Goal: Use online tool/utility: Utilize a website feature to perform a specific function

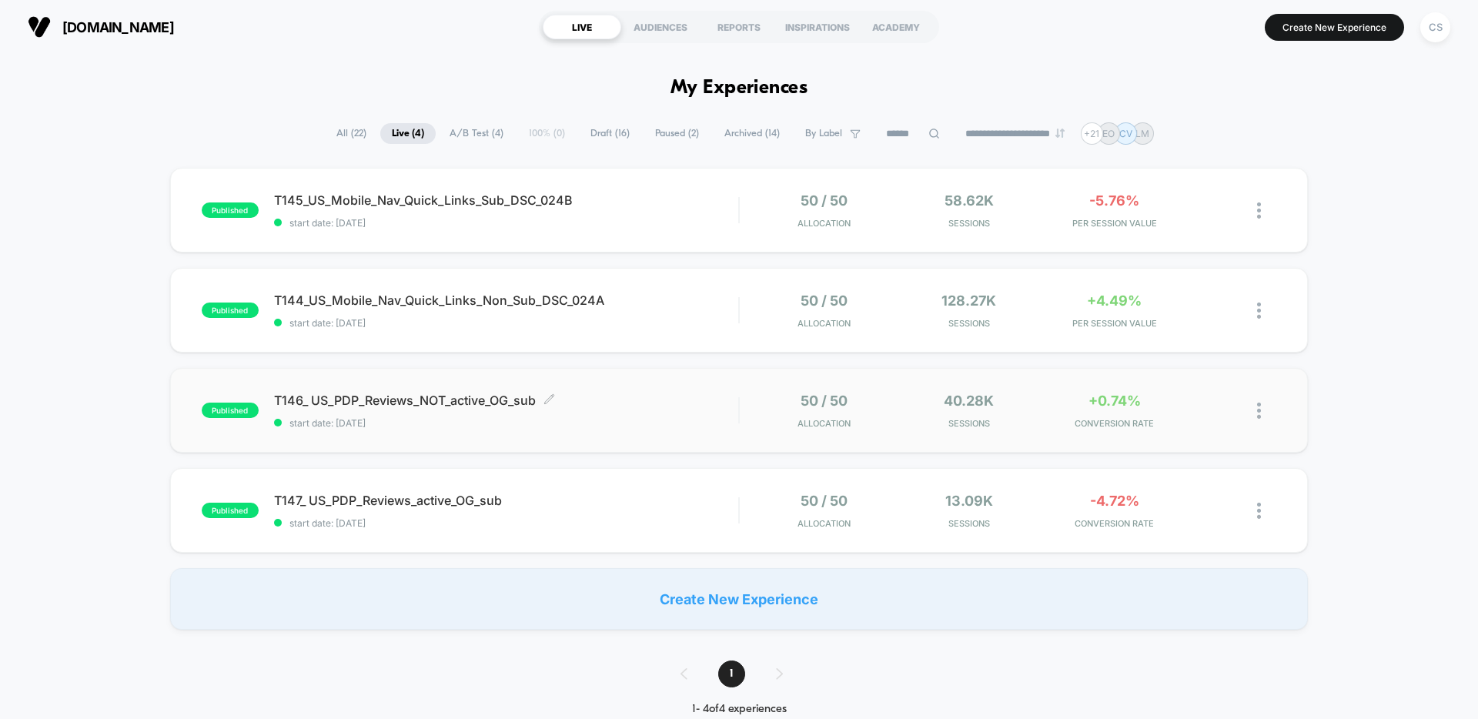
click at [641, 413] on div "T146_ US_PDP_Reviews_NOT_active_OG_sub Click to edit experience details Click t…" at bounding box center [506, 411] width 464 height 36
click at [639, 497] on span "T147_ US_PDP_Reviews_active_OG_sub Click to edit experience details" at bounding box center [506, 500] width 464 height 15
click at [645, 507] on div "T147_ US_PDP_Reviews_active_OG_sub Click to edit experience details Click to ed…" at bounding box center [506, 511] width 464 height 36
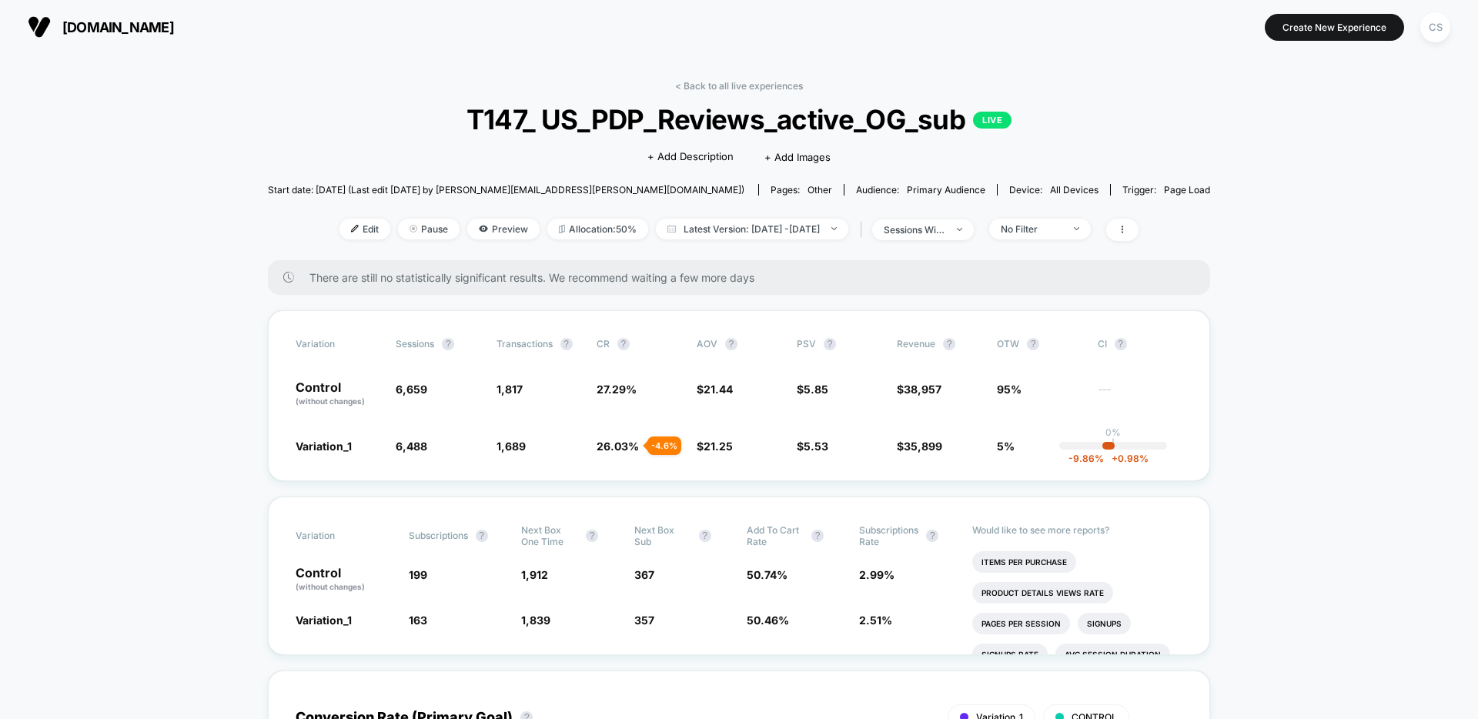
click at [719, 85] on link "< Back to all live experiences" at bounding box center [739, 86] width 128 height 12
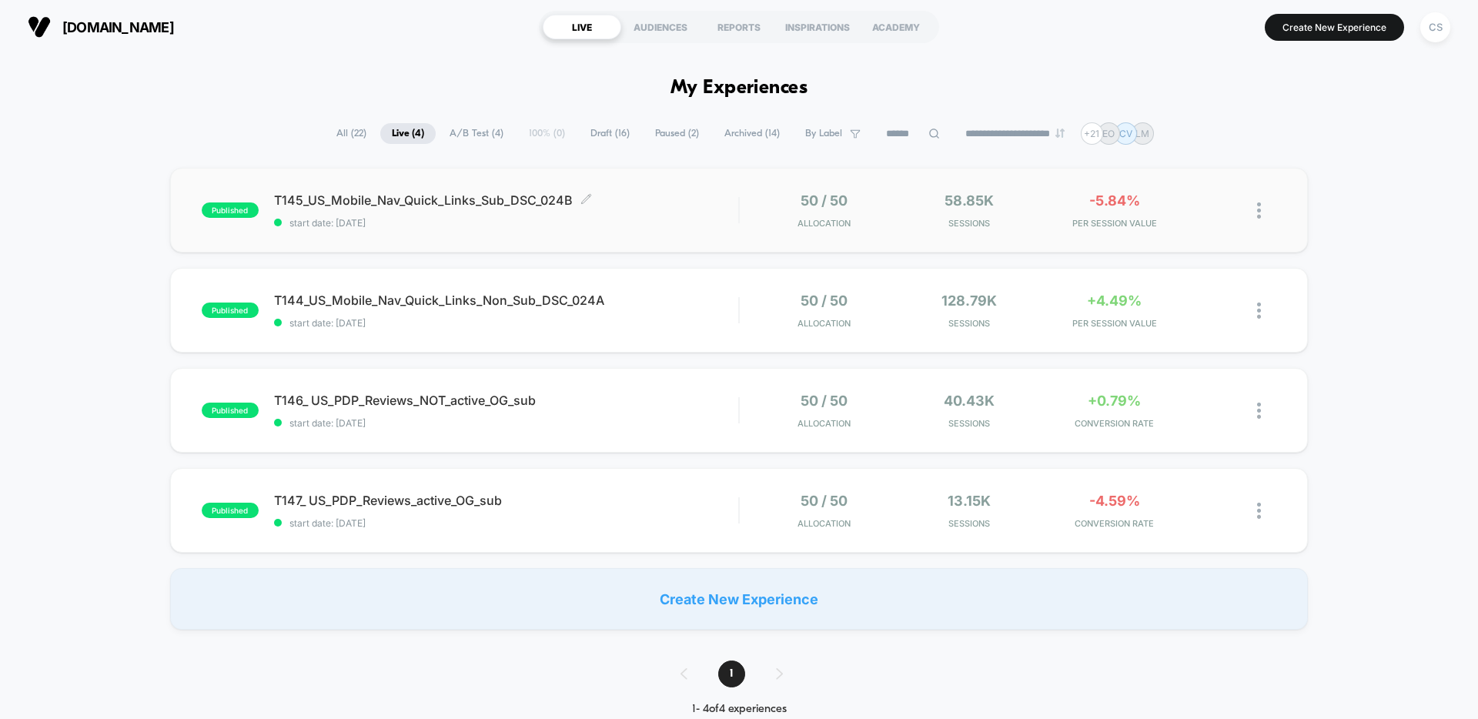
click at [645, 199] on span "T145_US_Mobile_Nav_Quick_Links_Sub_DSC_024B Click to edit experience details" at bounding box center [506, 199] width 464 height 15
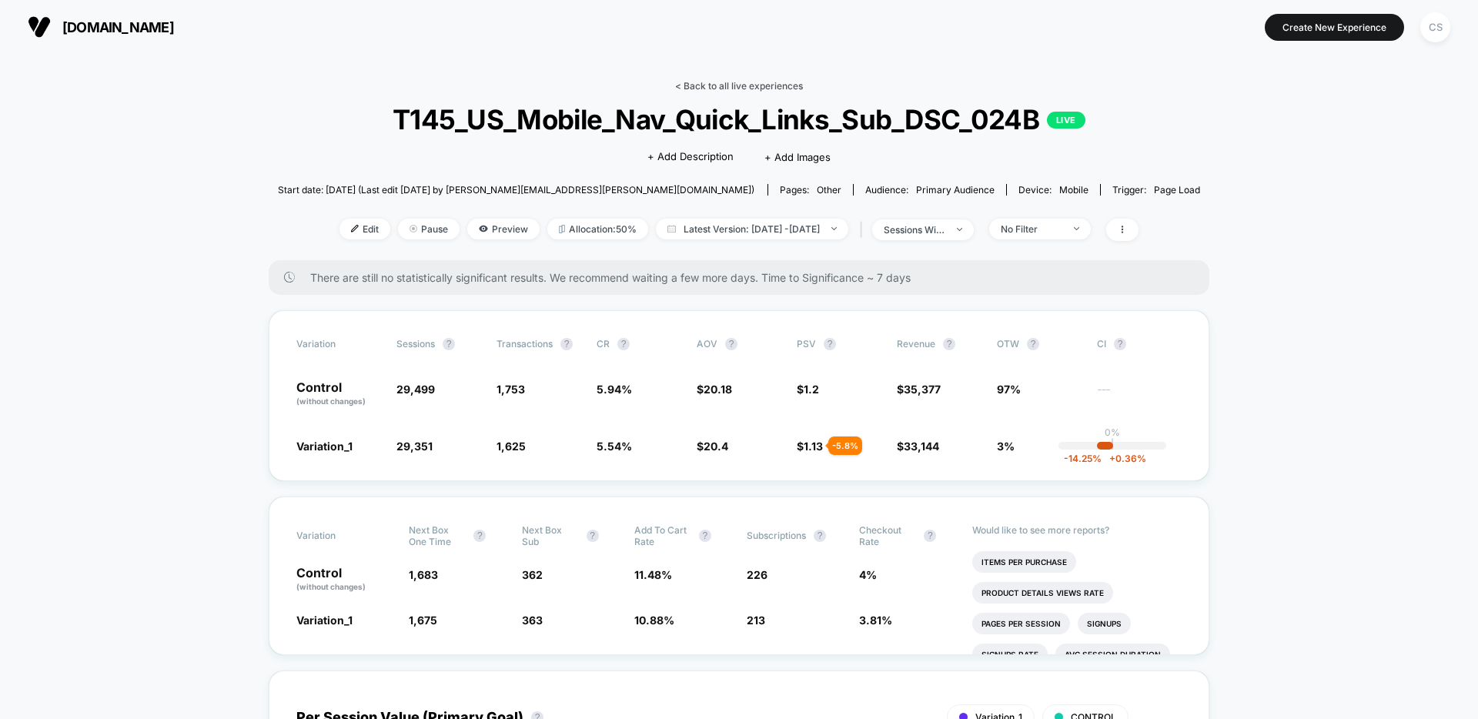
click at [735, 86] on link "< Back to all live experiences" at bounding box center [739, 86] width 128 height 12
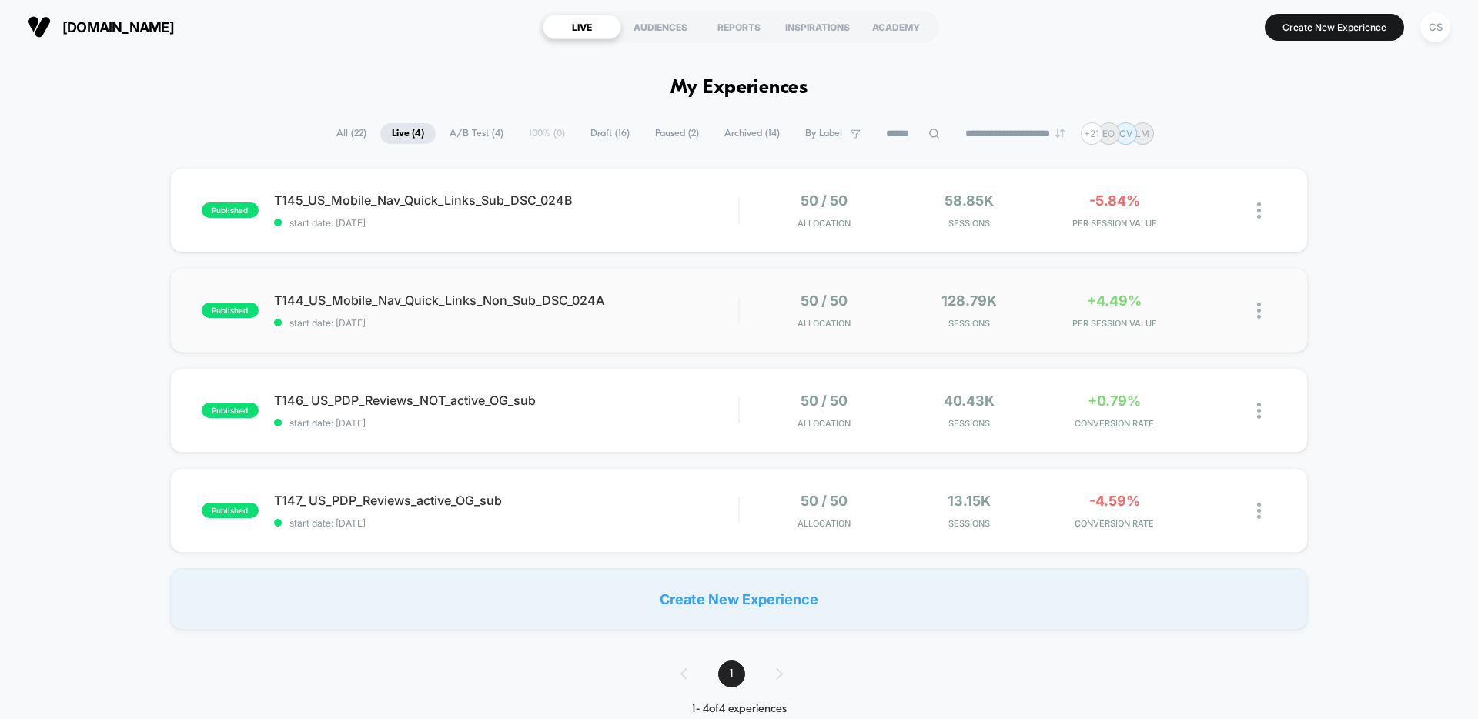
click at [703, 317] on span "start date: [DATE]" at bounding box center [506, 323] width 464 height 12
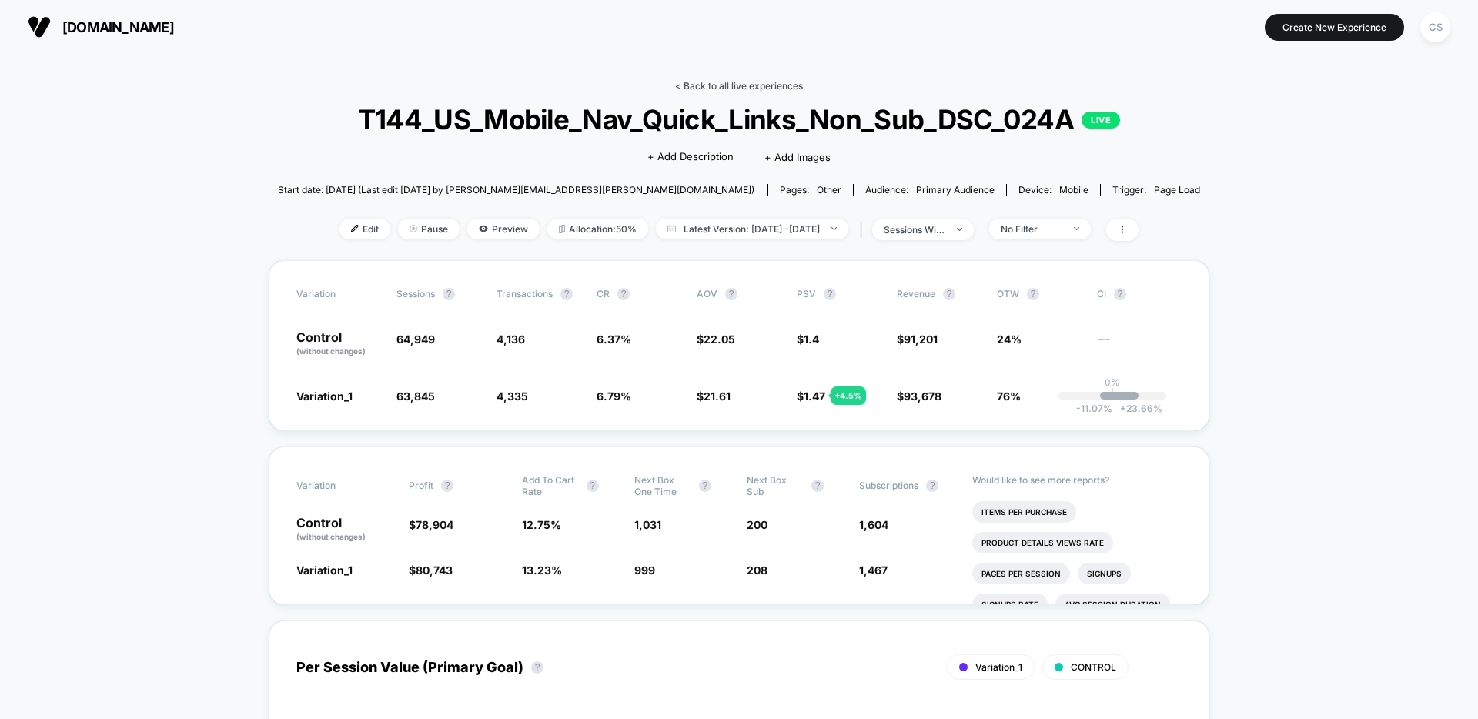
click at [751, 85] on link "< Back to all live experiences" at bounding box center [739, 86] width 128 height 12
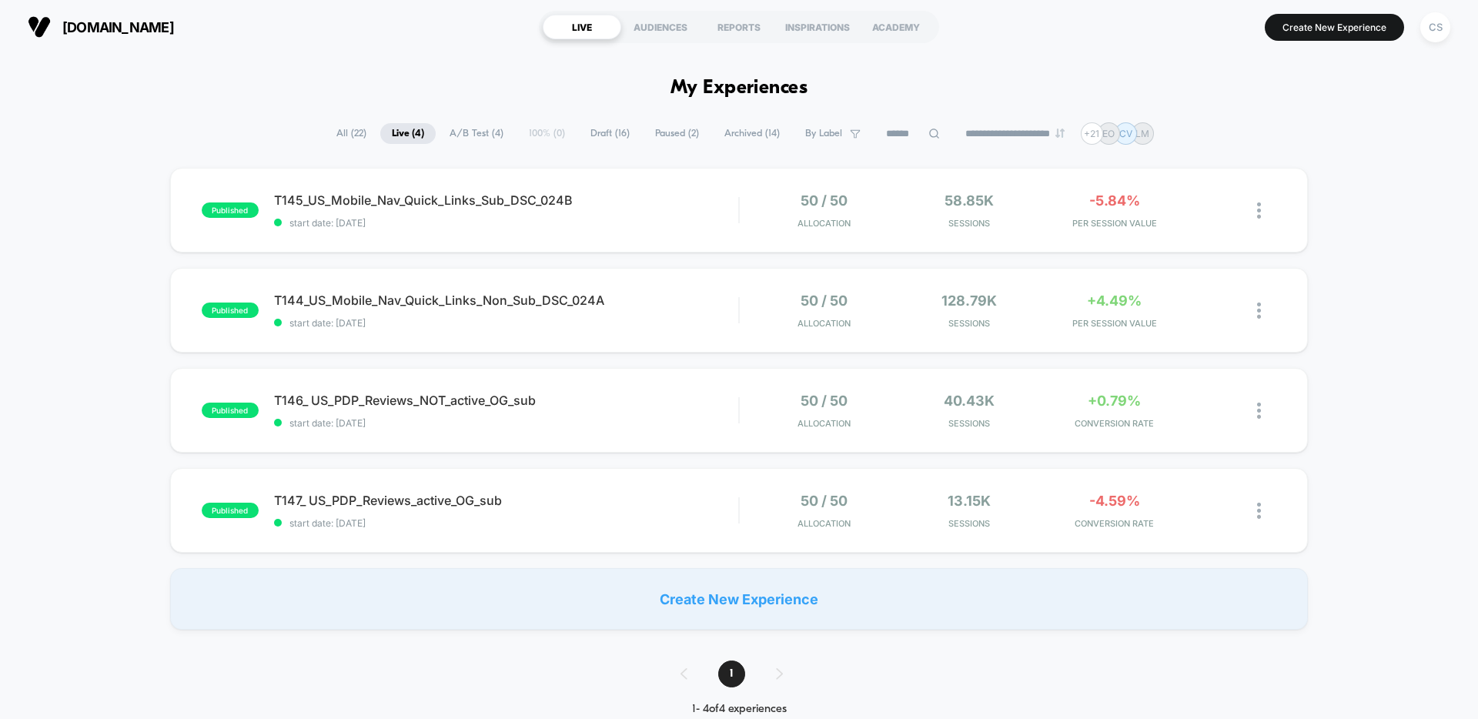
click at [722, 136] on span "Archived ( 14 )" at bounding box center [752, 133] width 79 height 21
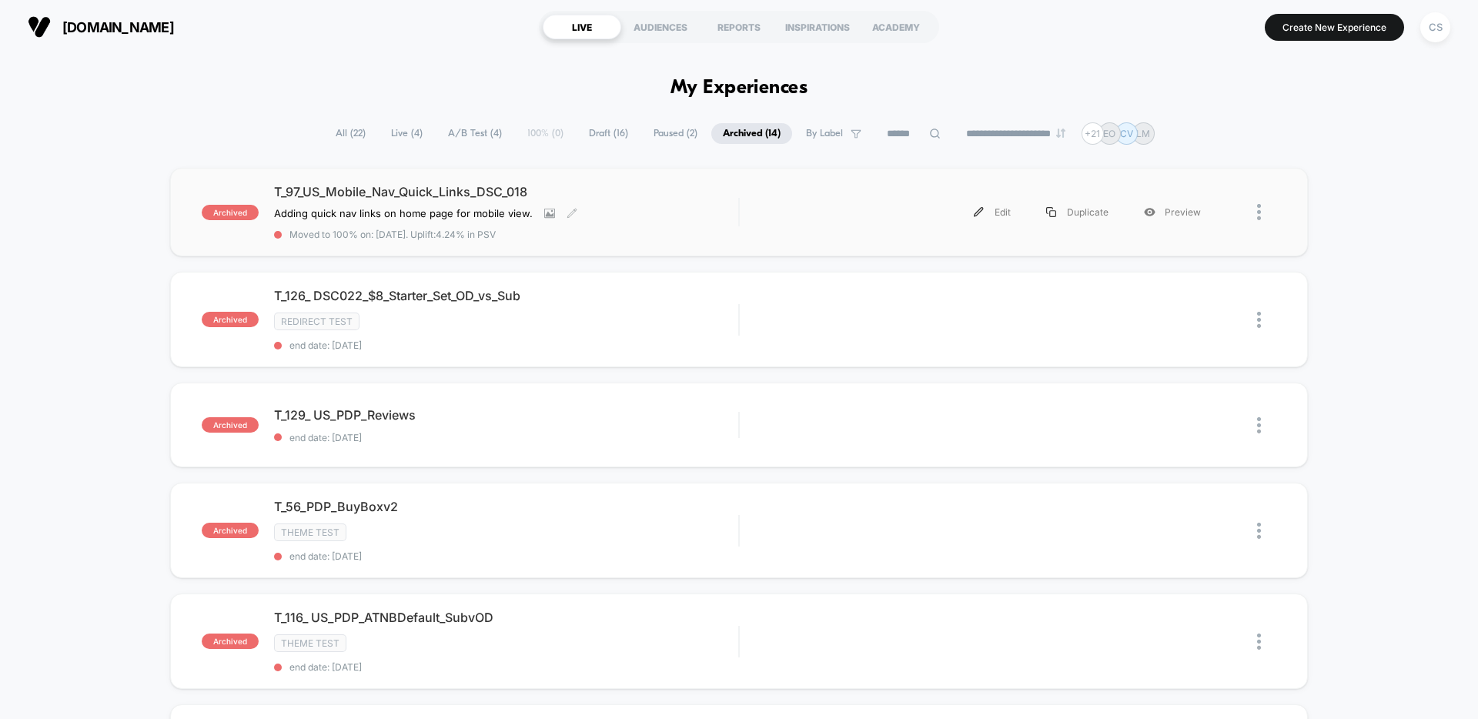
click at [671, 209] on div "T_97_US_Mobile_Nav_Quick_Links_DSC_018 Adding quick nav links on home page for …" at bounding box center [506, 212] width 464 height 56
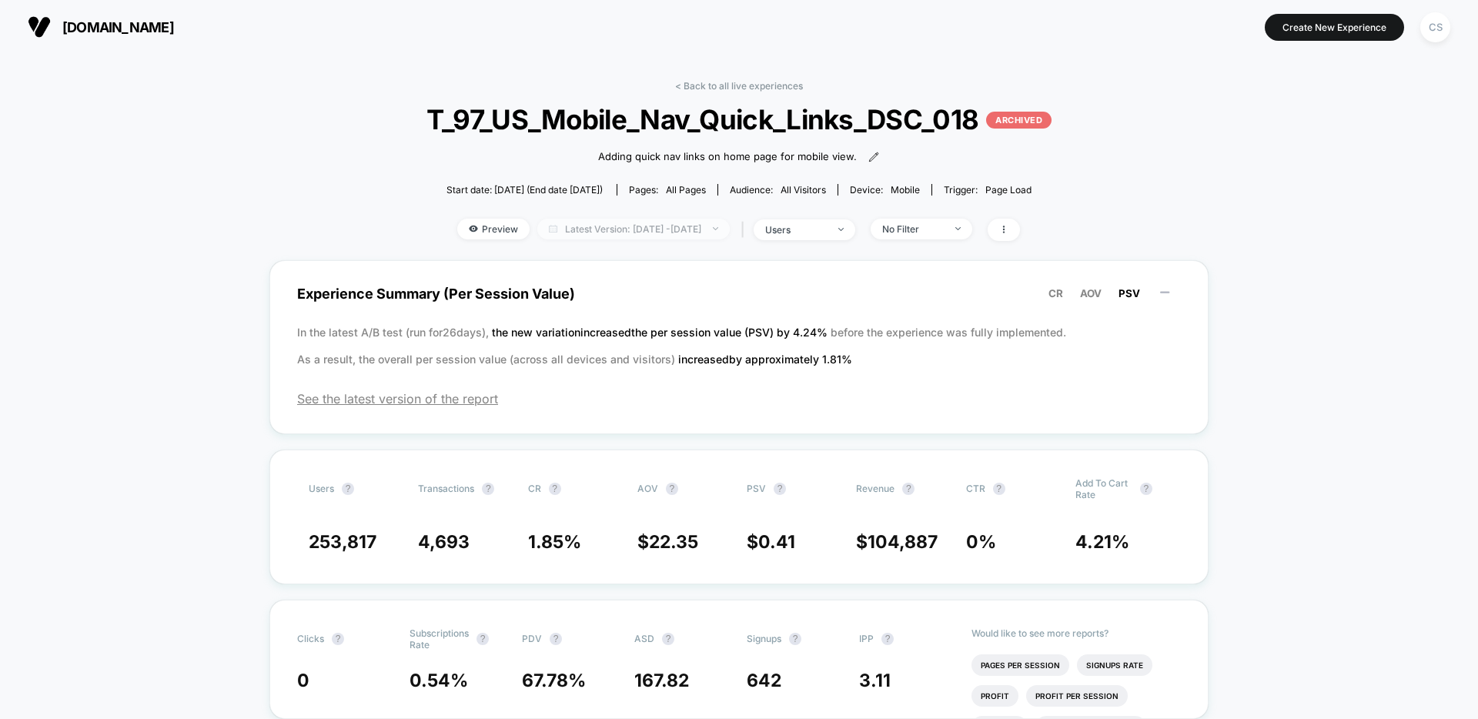
click at [684, 233] on span "Latest Version: [DATE] - [DATE]" at bounding box center [633, 229] width 192 height 21
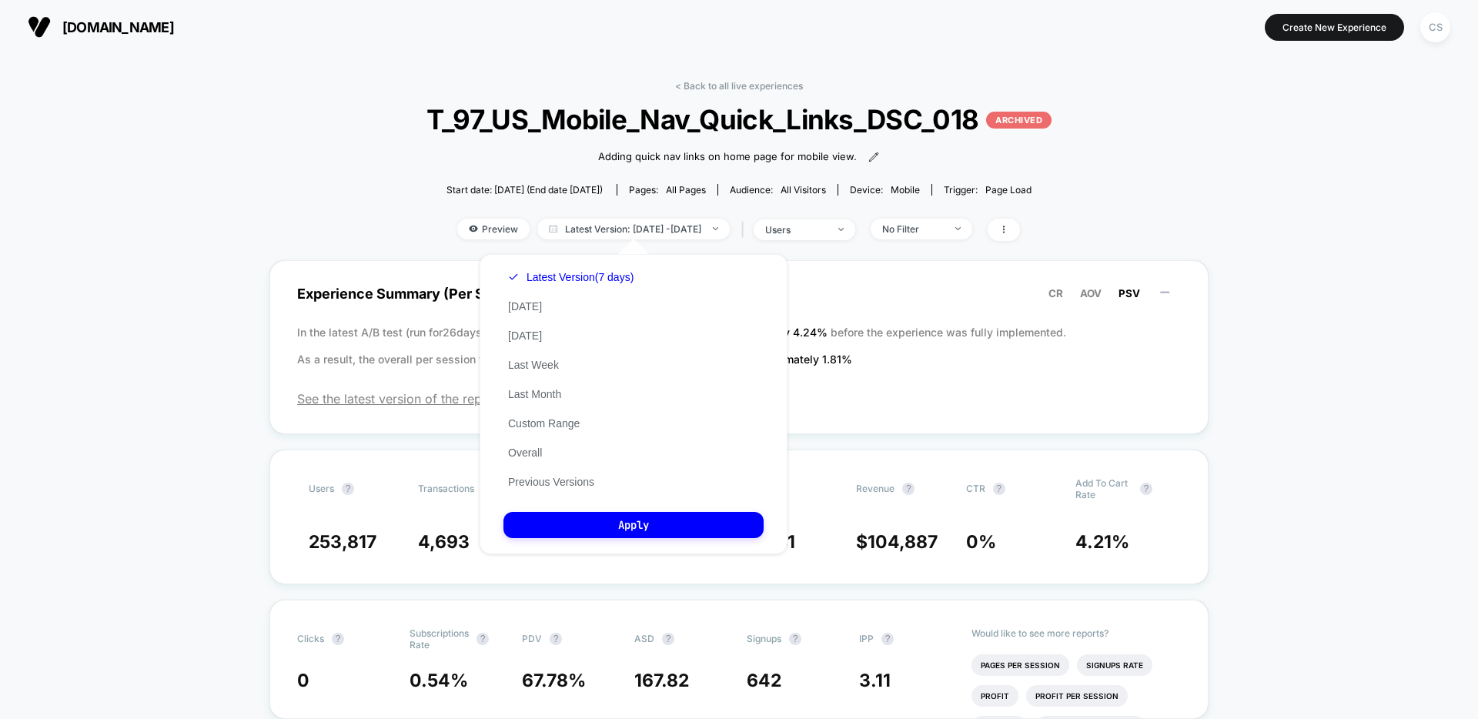
click at [628, 477] on div "Latest Version (7 days) [DATE] [DATE] Last Week Last Month Custom Range Overall…" at bounding box center [571, 380] width 135 height 234
click at [573, 481] on button "Previous Versions" at bounding box center [551, 482] width 95 height 14
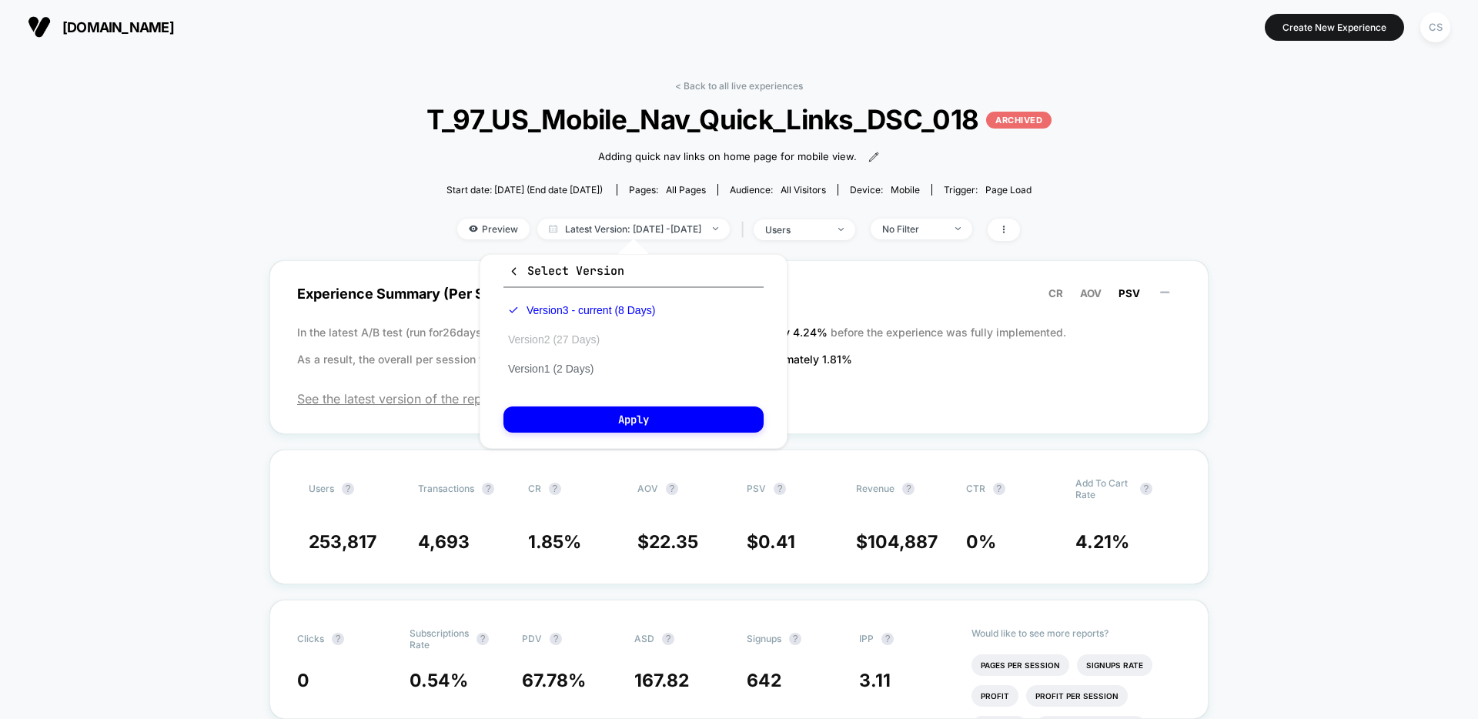
click at [601, 335] on button "Version 2 (27 Days)" at bounding box center [554, 340] width 101 height 14
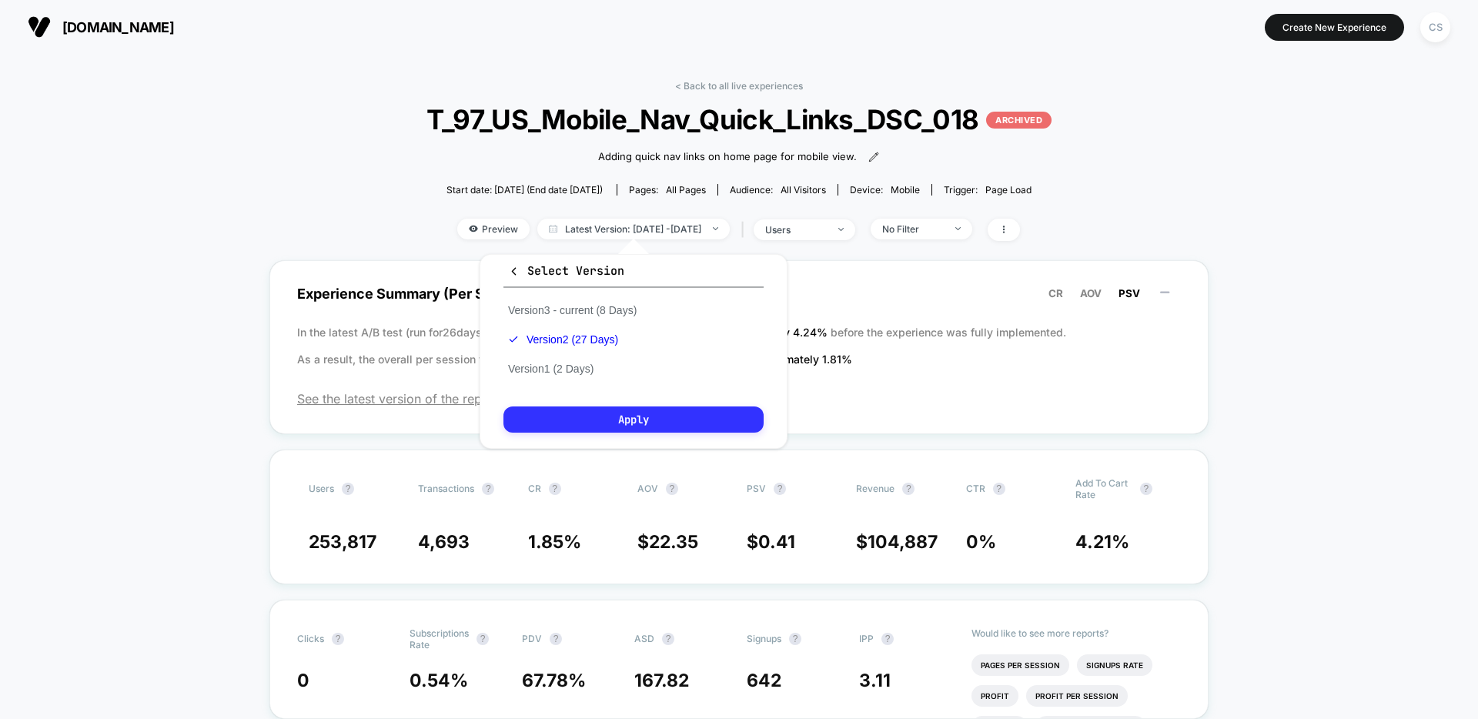
click at [656, 424] on button "Apply" at bounding box center [634, 420] width 260 height 26
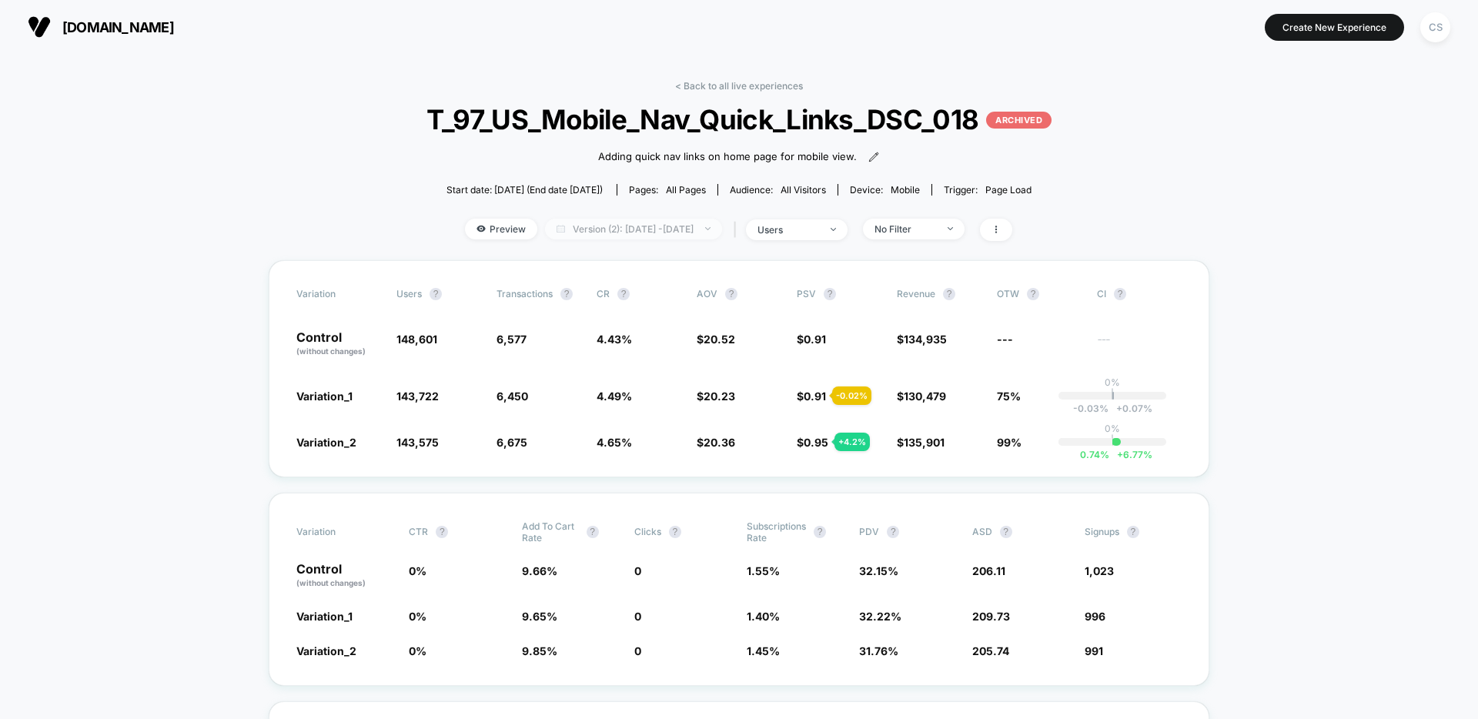
click at [625, 226] on span "Version (2): [DATE] - [DATE]" at bounding box center [633, 229] width 177 height 21
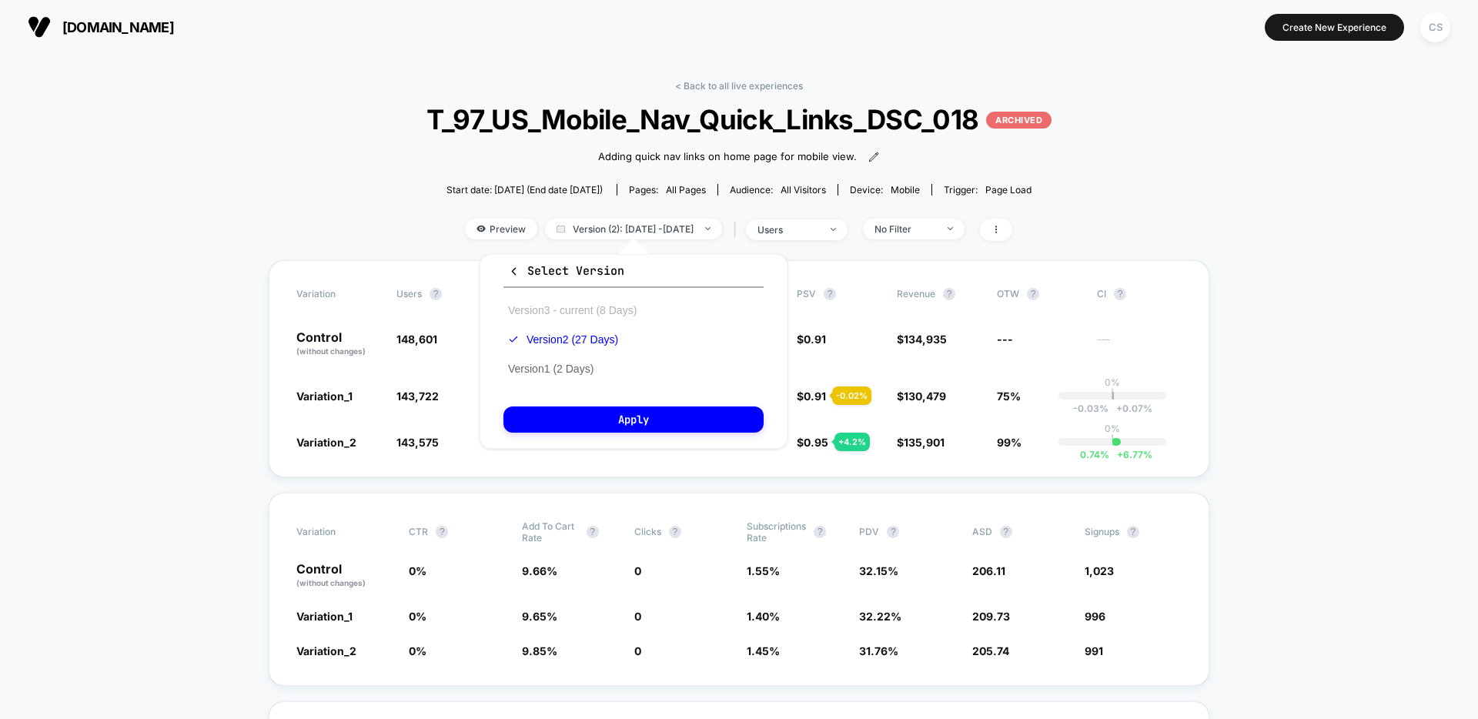
click at [634, 313] on button "Version 3 - current (8 Days)" at bounding box center [573, 310] width 138 height 14
click at [651, 422] on button "Apply" at bounding box center [634, 420] width 260 height 26
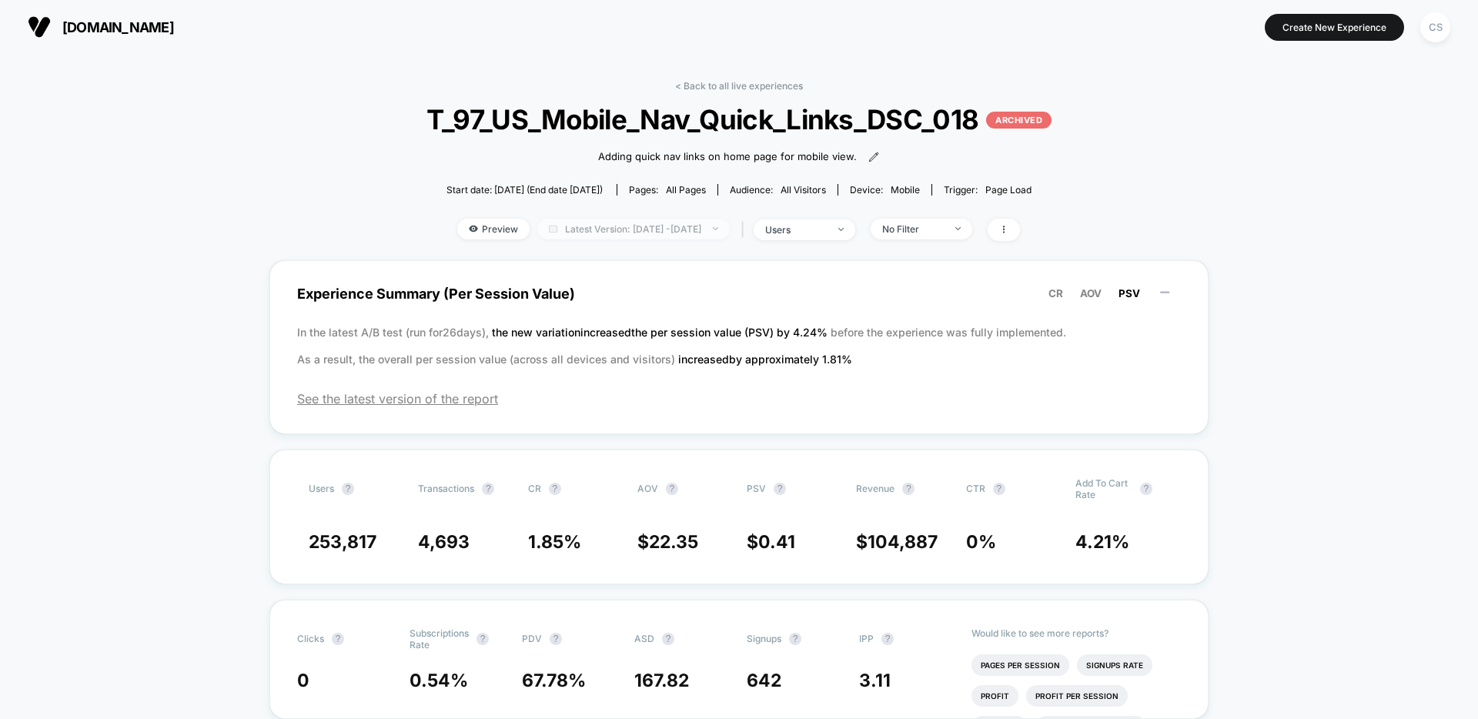
click at [672, 231] on span "Latest Version: [DATE] - [DATE]" at bounding box center [633, 229] width 192 height 21
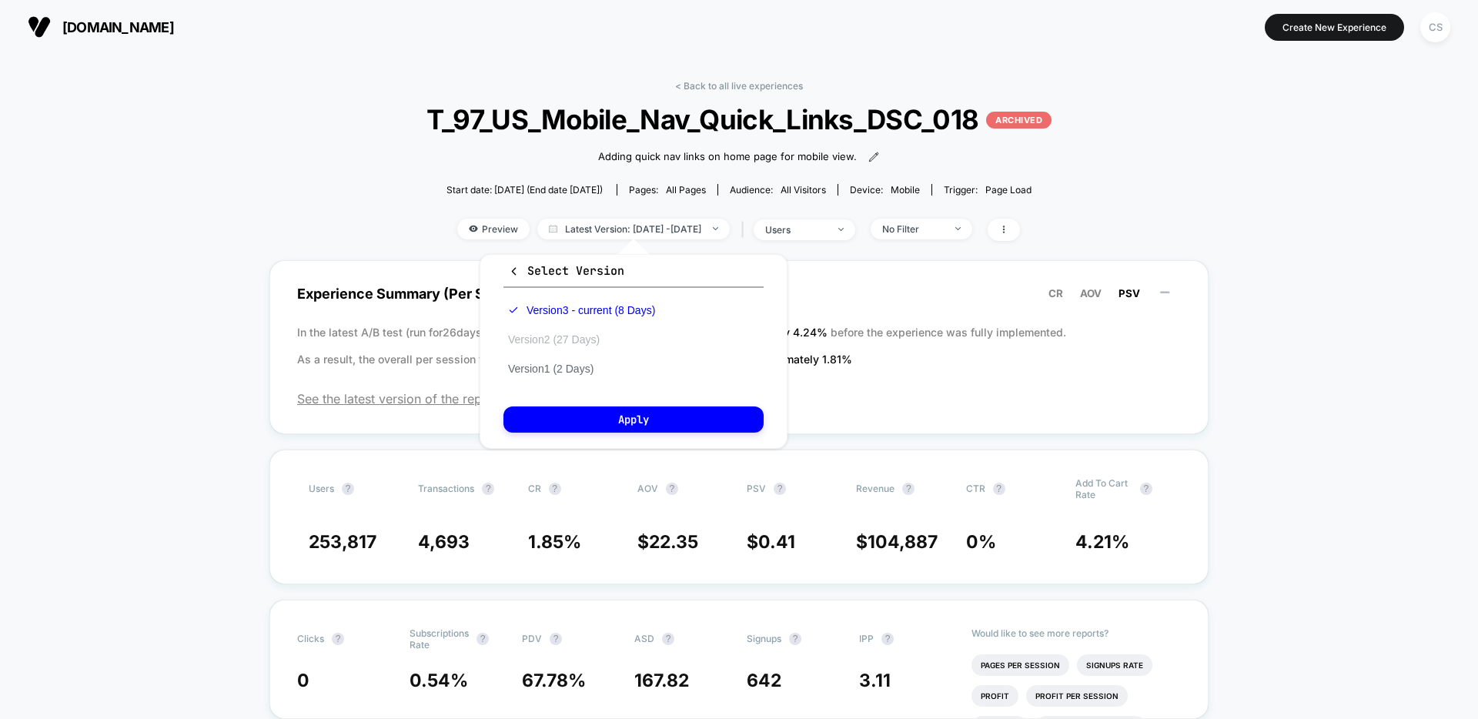
click at [580, 339] on button "Version 2 (27 Days)" at bounding box center [554, 340] width 101 height 14
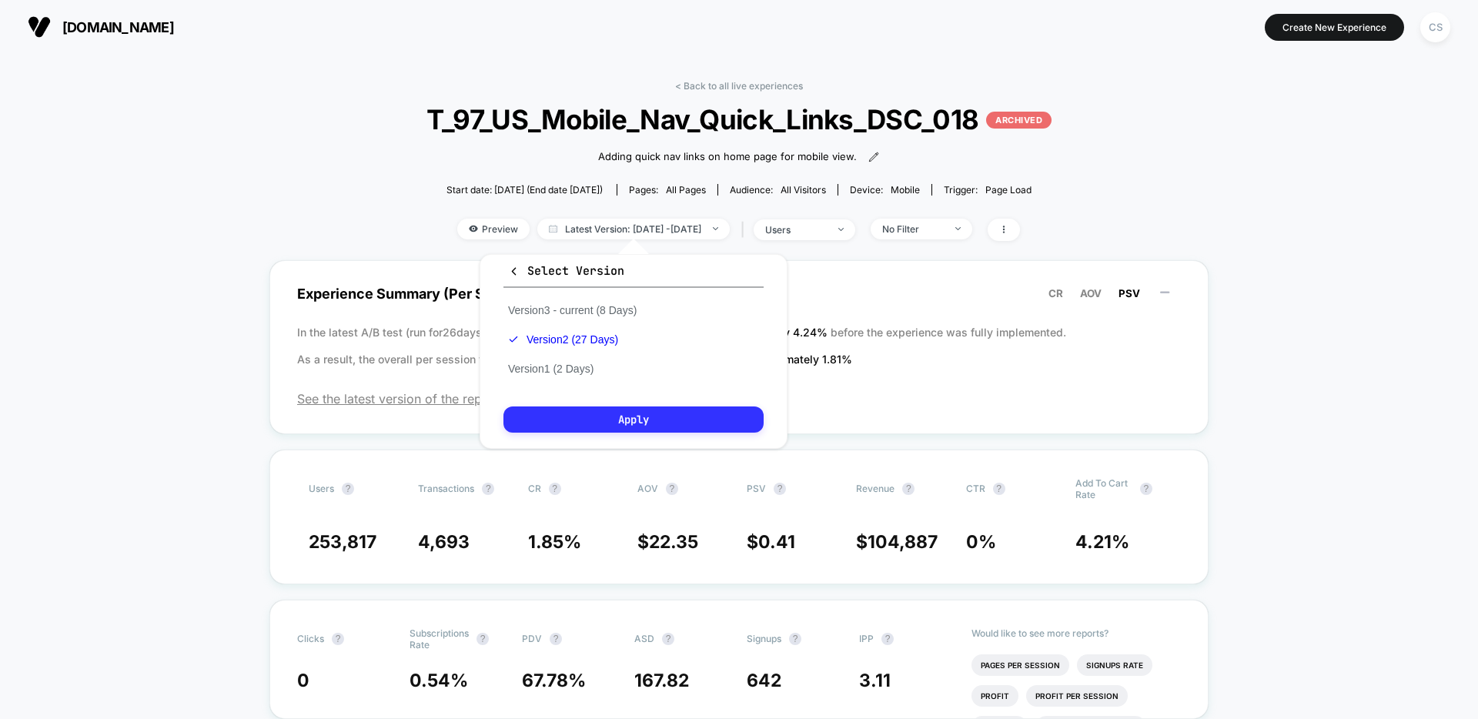
click at [626, 417] on button "Apply" at bounding box center [634, 420] width 260 height 26
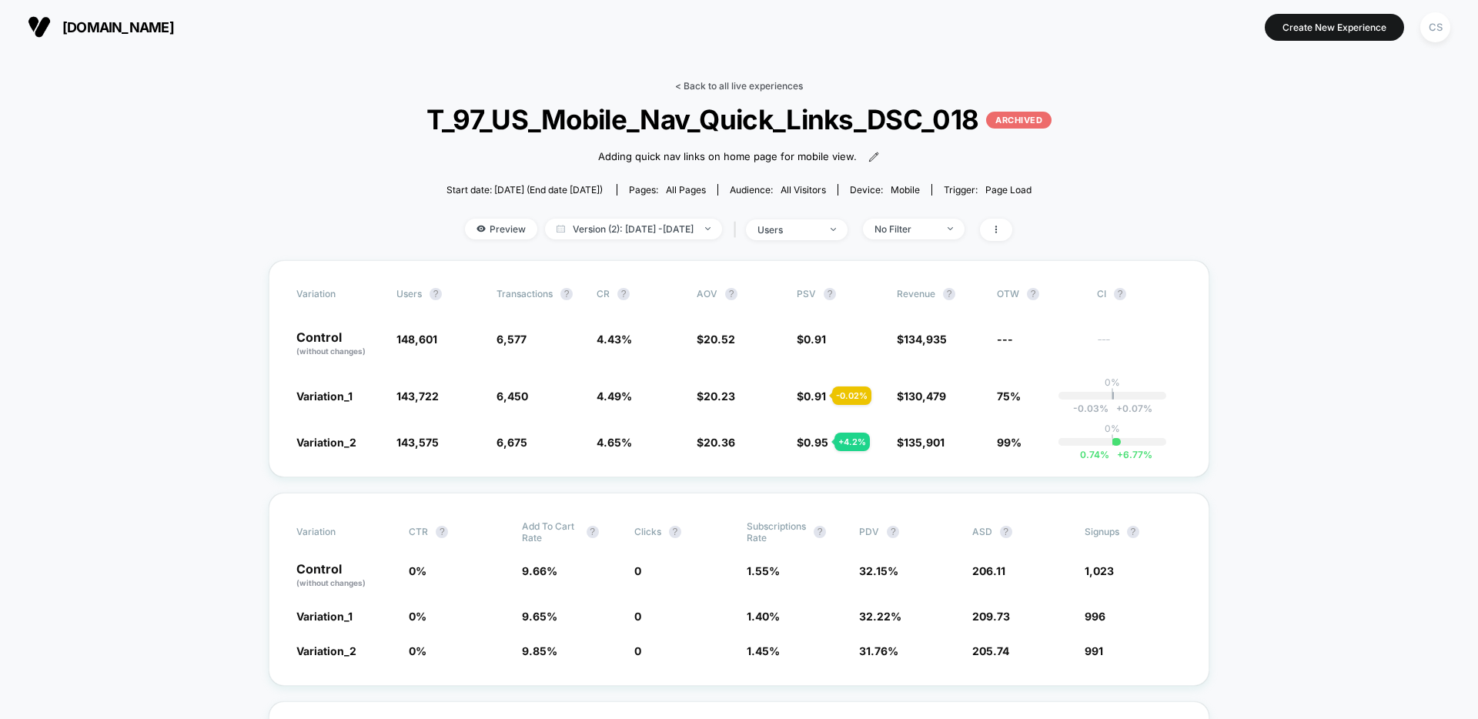
click at [754, 82] on link "< Back to all live experiences" at bounding box center [739, 86] width 128 height 12
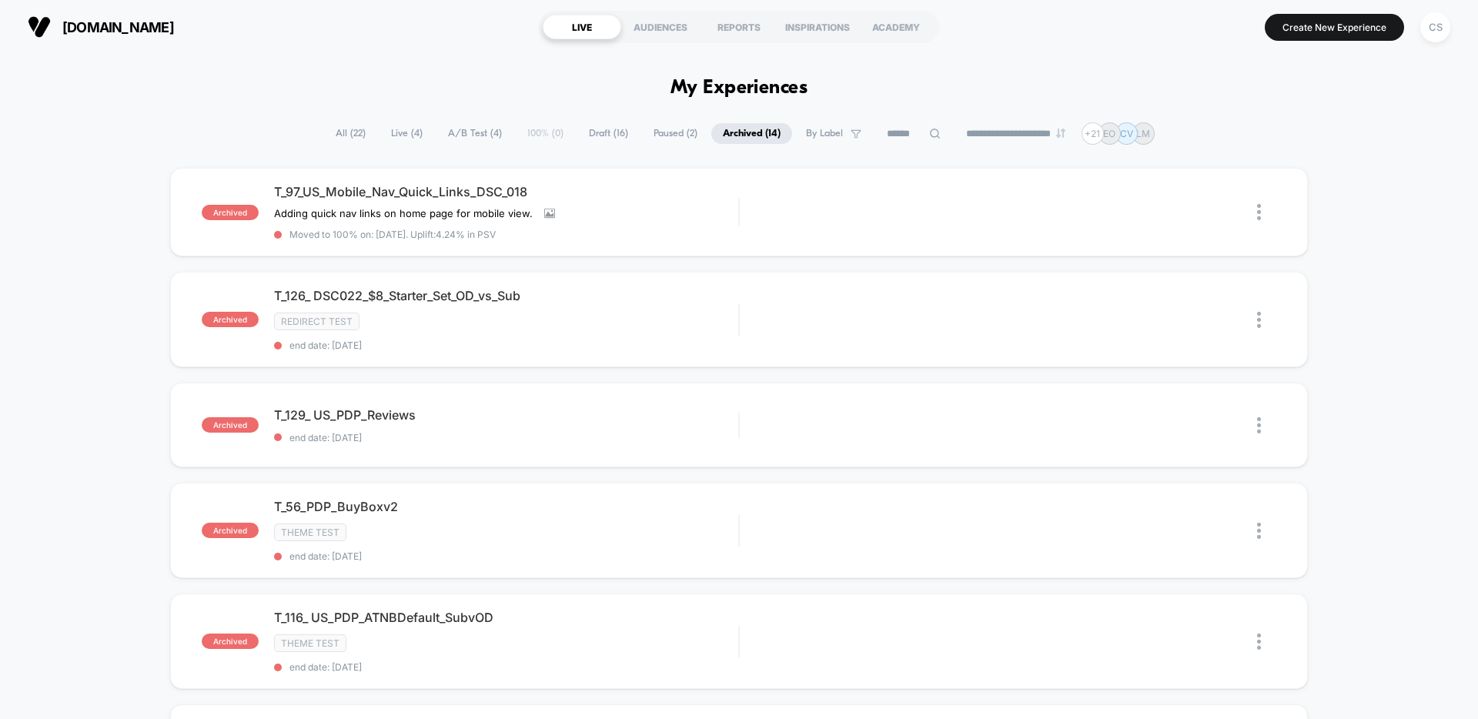
click at [393, 133] on span "Live ( 4 )" at bounding box center [407, 133] width 55 height 21
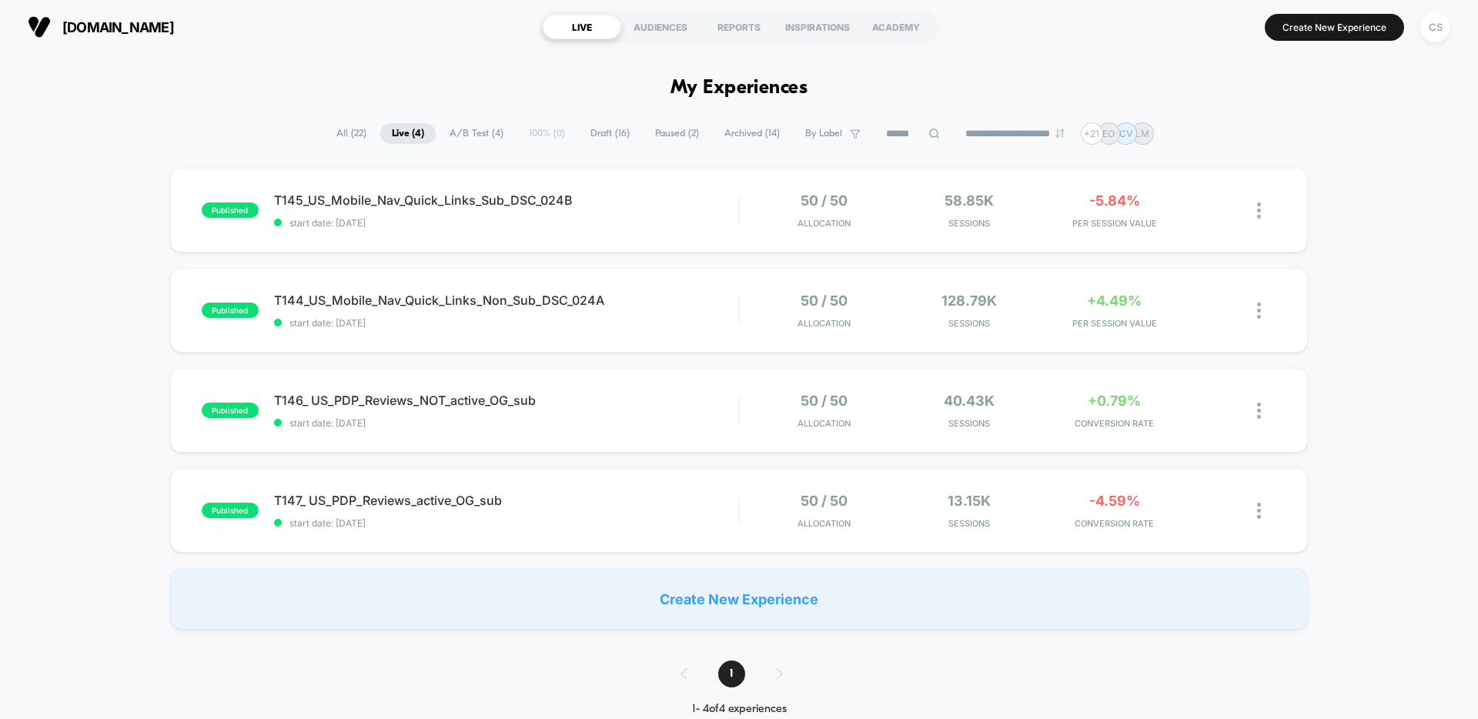
click at [590, 136] on span "Draft ( 16 )" at bounding box center [610, 133] width 62 height 21
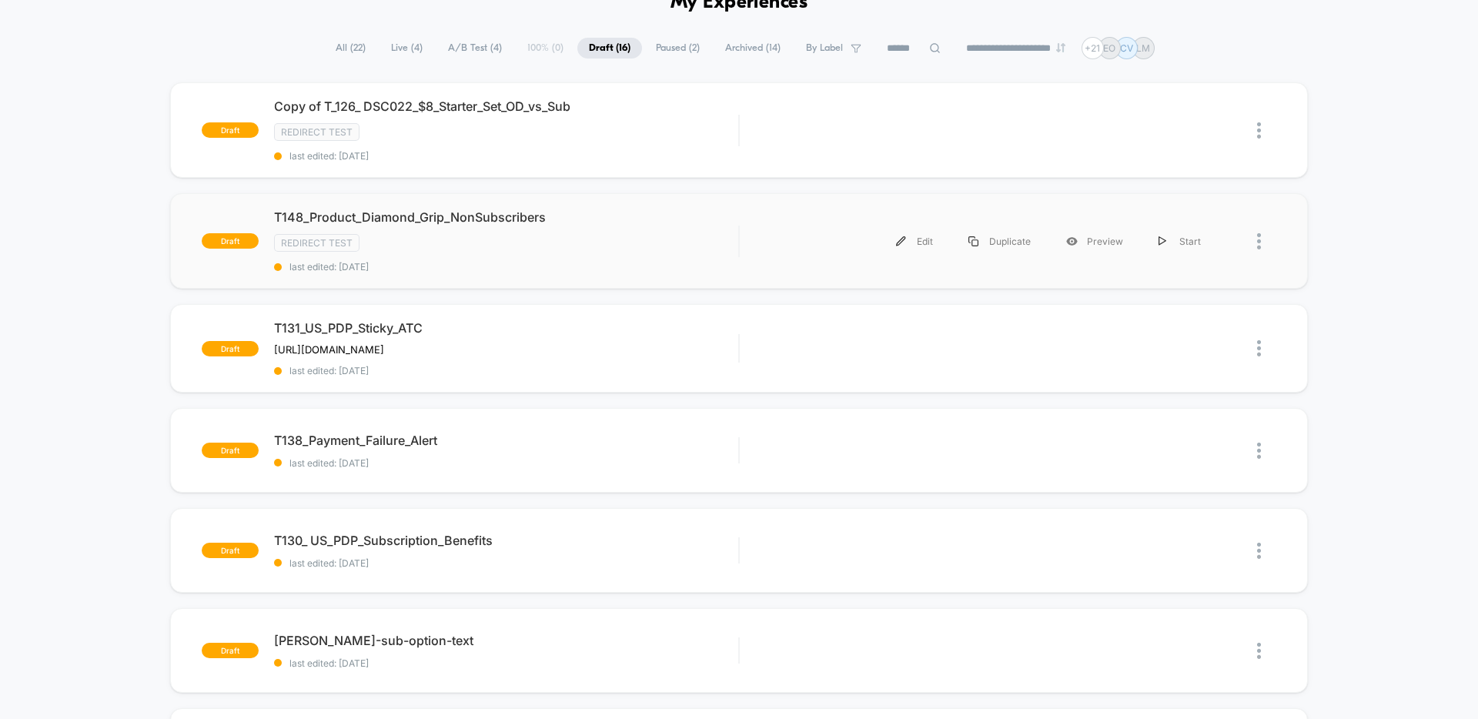
scroll to position [75, 0]
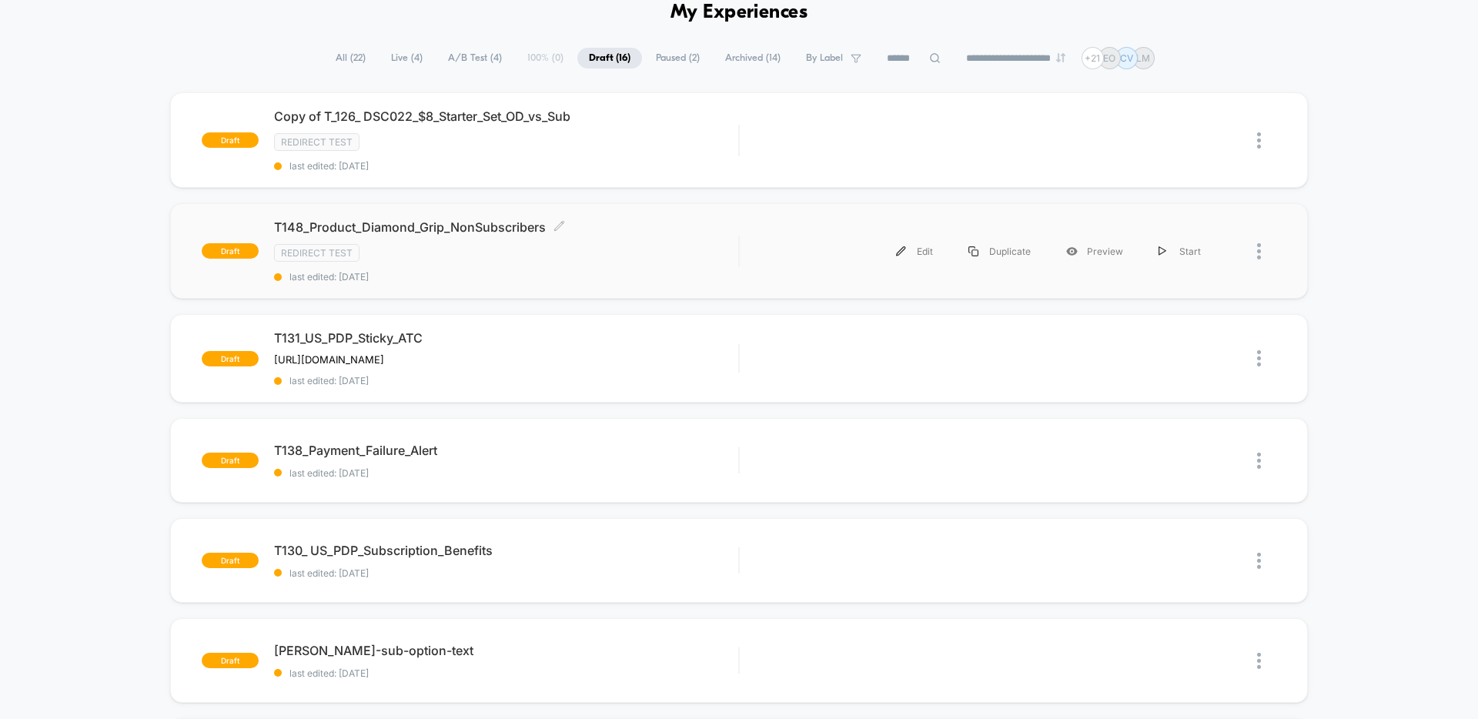
click at [658, 233] on div "T148_Product_Diamond_Grip_NonSubscribers Click to edit experience details Click…" at bounding box center [506, 250] width 464 height 63
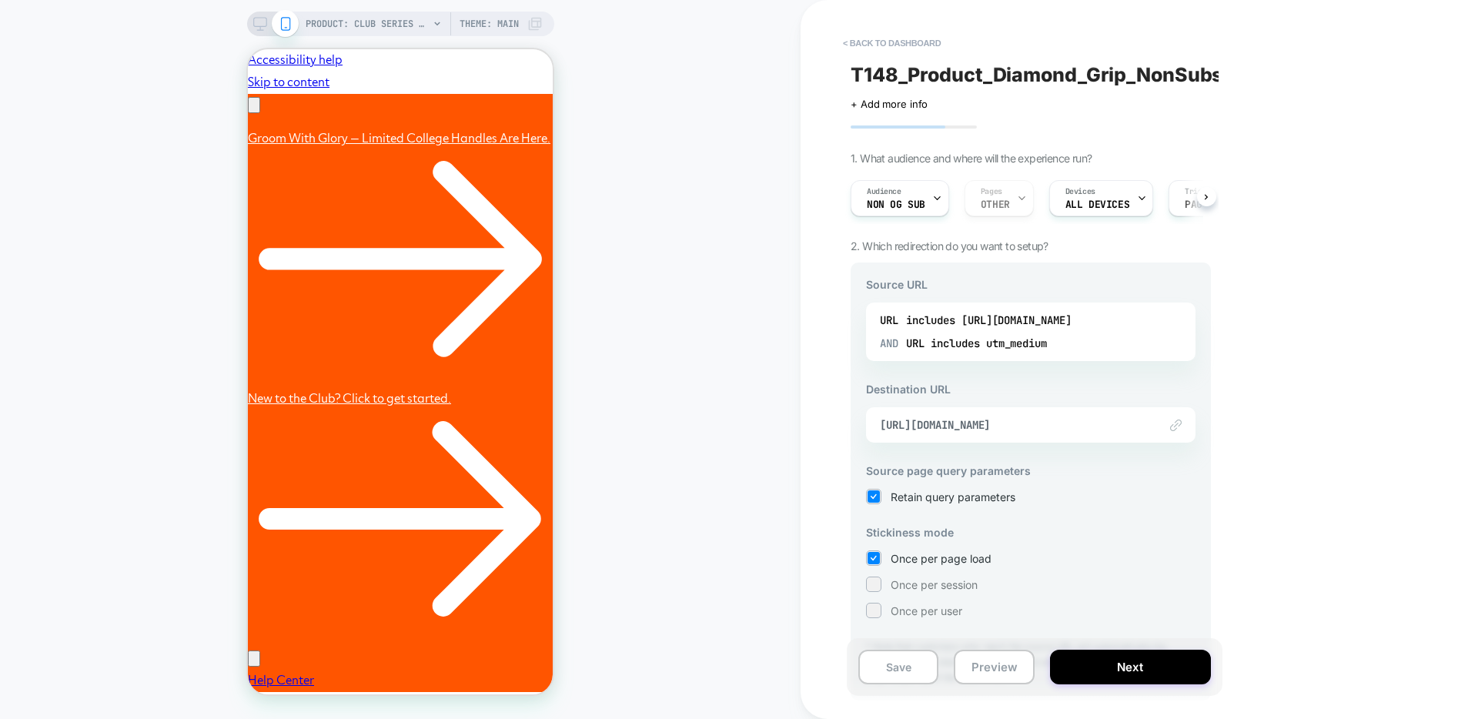
scroll to position [0, 239]
click at [909, 45] on button "< back to dashboard" at bounding box center [891, 43] width 113 height 25
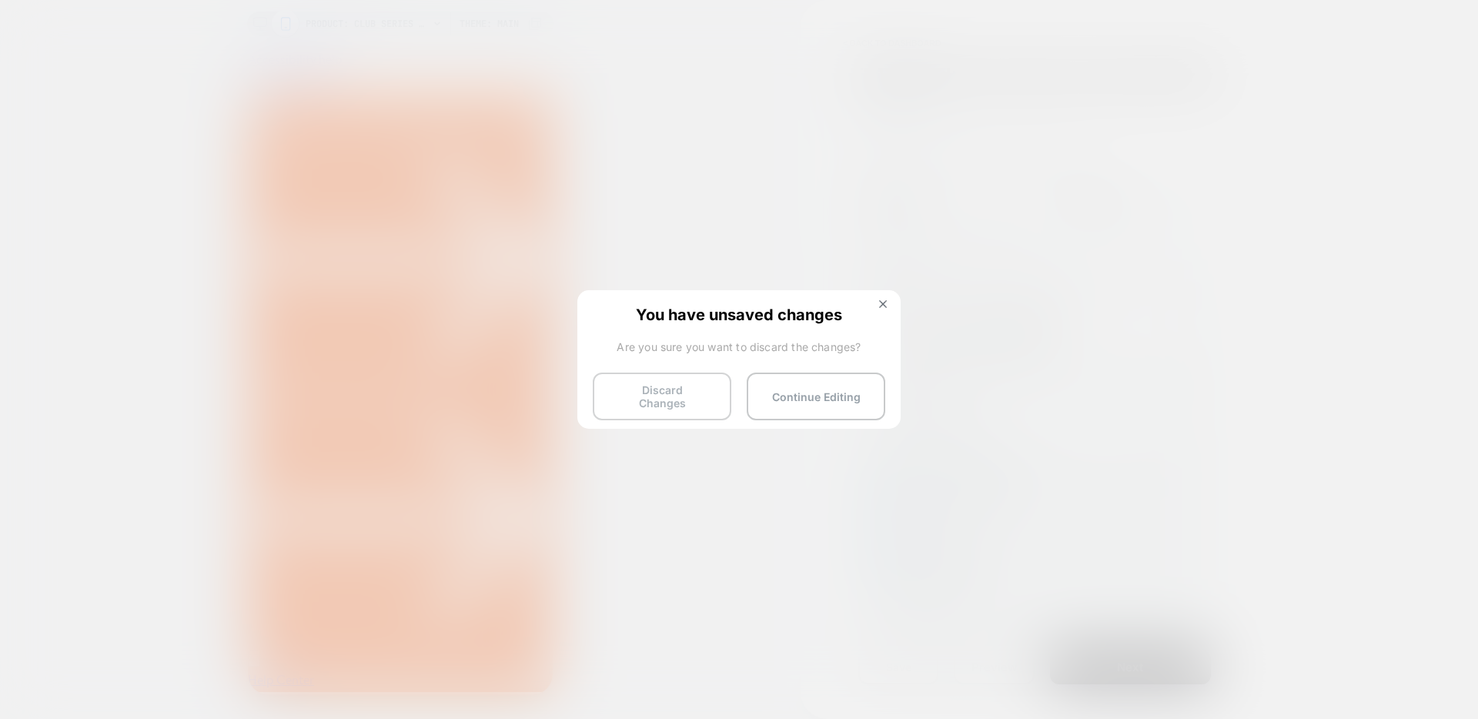
click at [687, 401] on button "Discard Changes" at bounding box center [662, 397] width 139 height 48
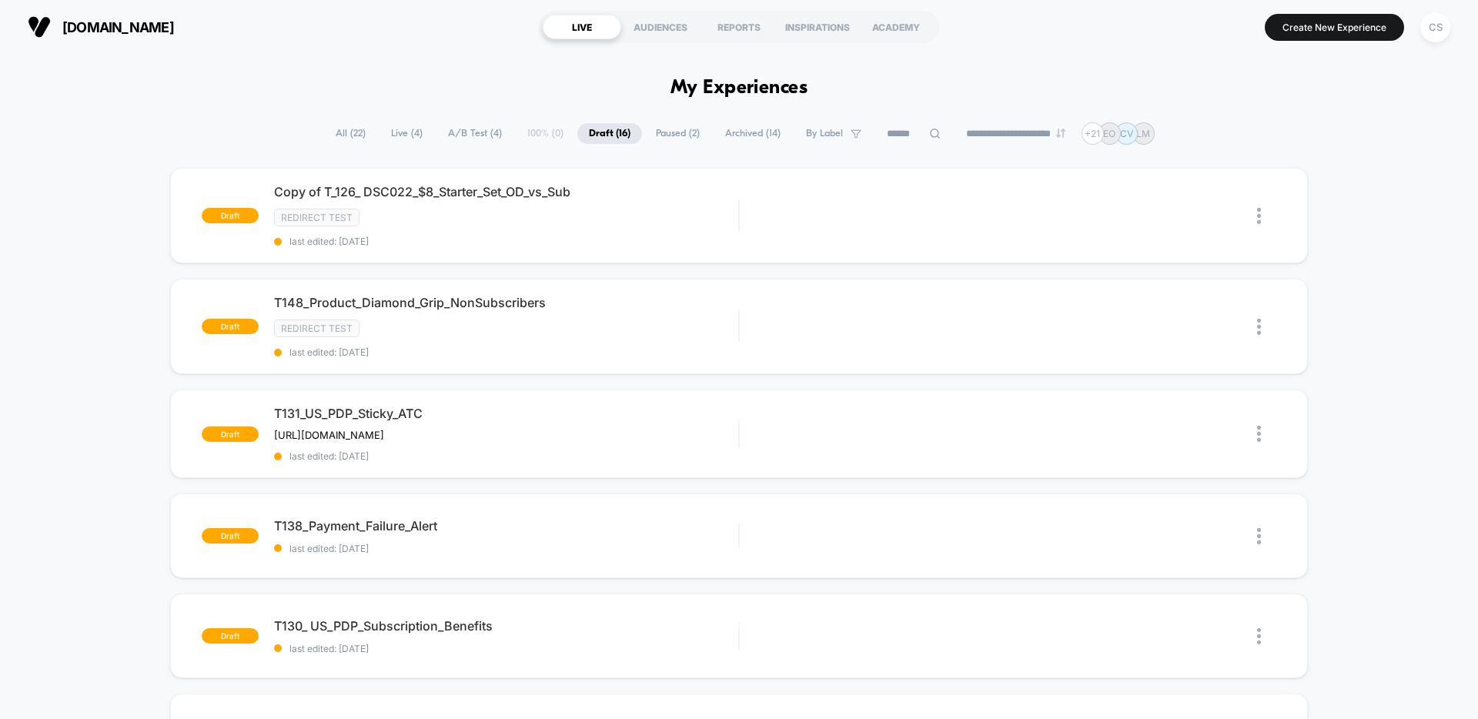
click at [395, 129] on span "Live ( 4 )" at bounding box center [407, 133] width 55 height 21
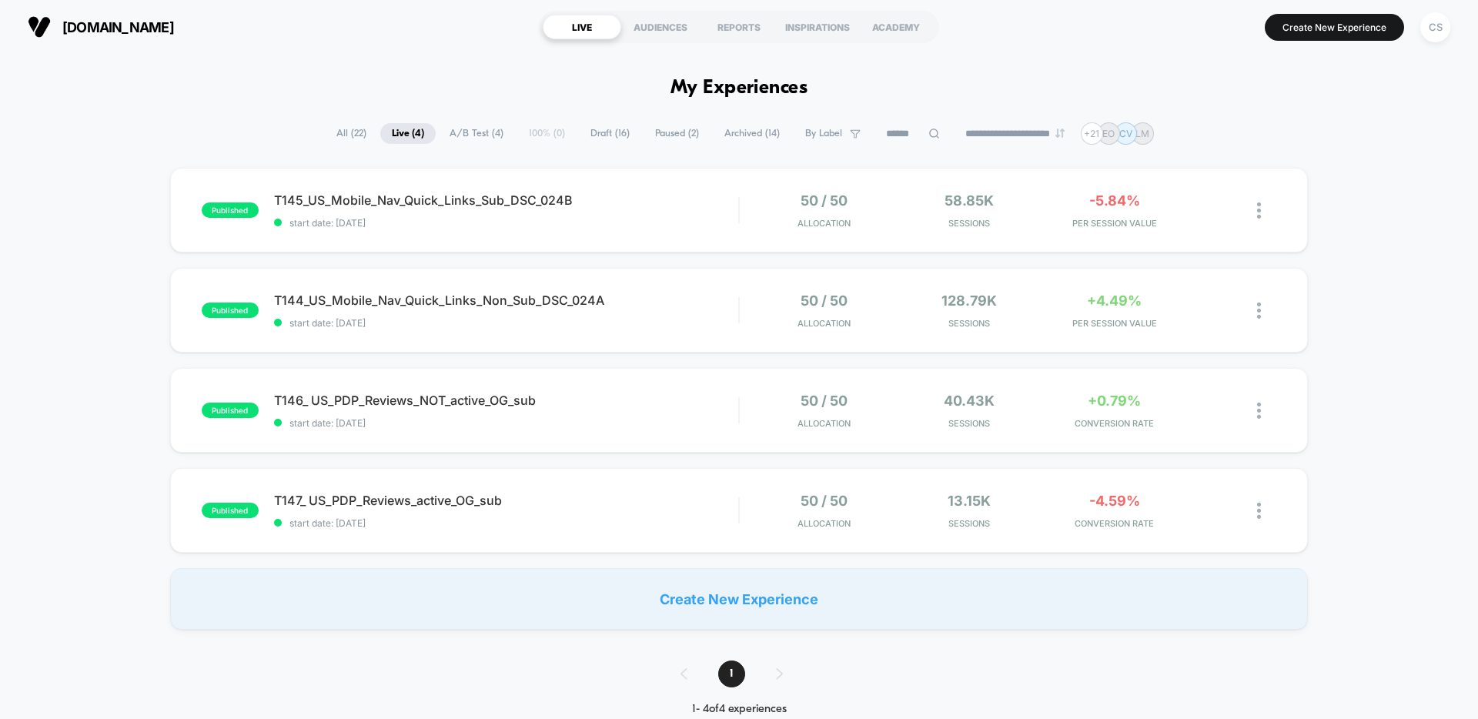
click at [598, 132] on span "Draft ( 16 )" at bounding box center [610, 133] width 62 height 21
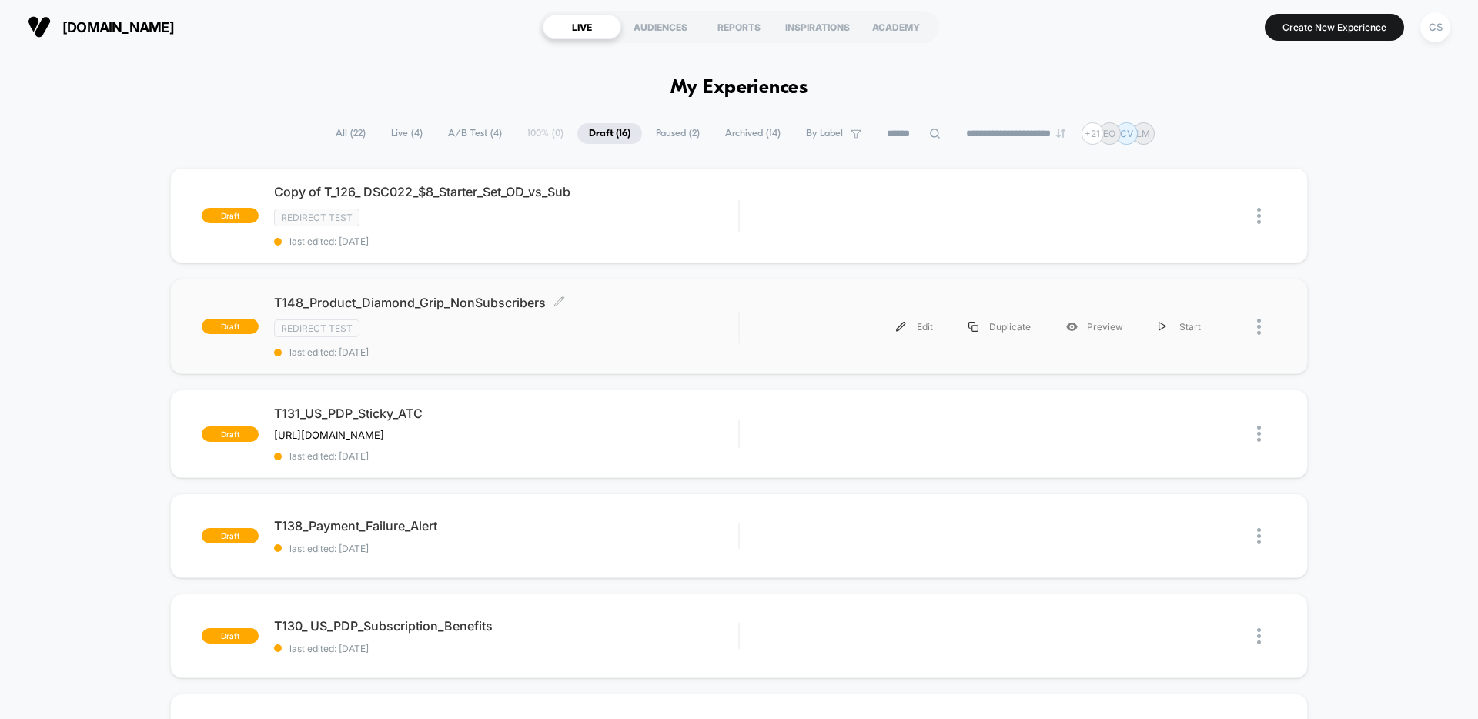
click at [590, 338] on div "T148_Product_Diamond_Grip_NonSubscribers Click to edit experience details Click…" at bounding box center [506, 326] width 464 height 63
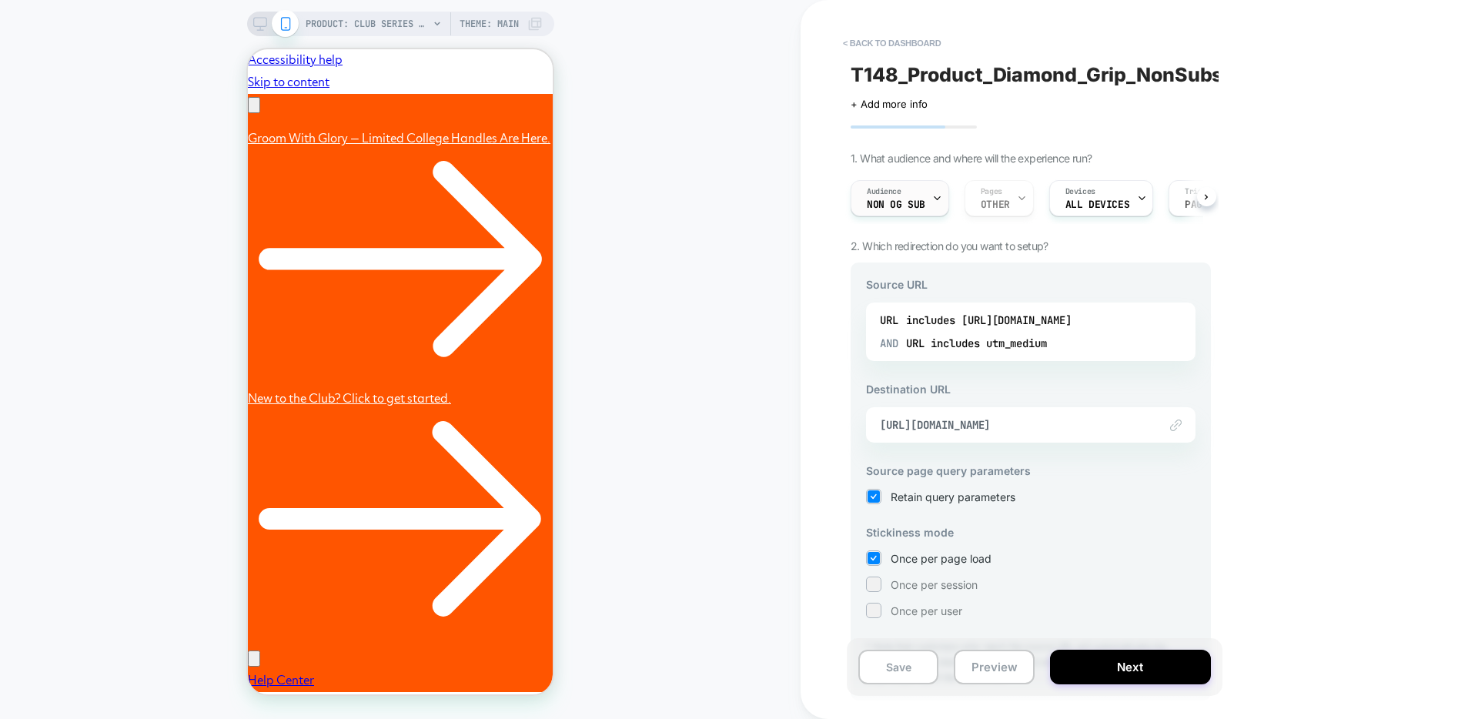
click at [935, 197] on icon at bounding box center [937, 198] width 5 height 3
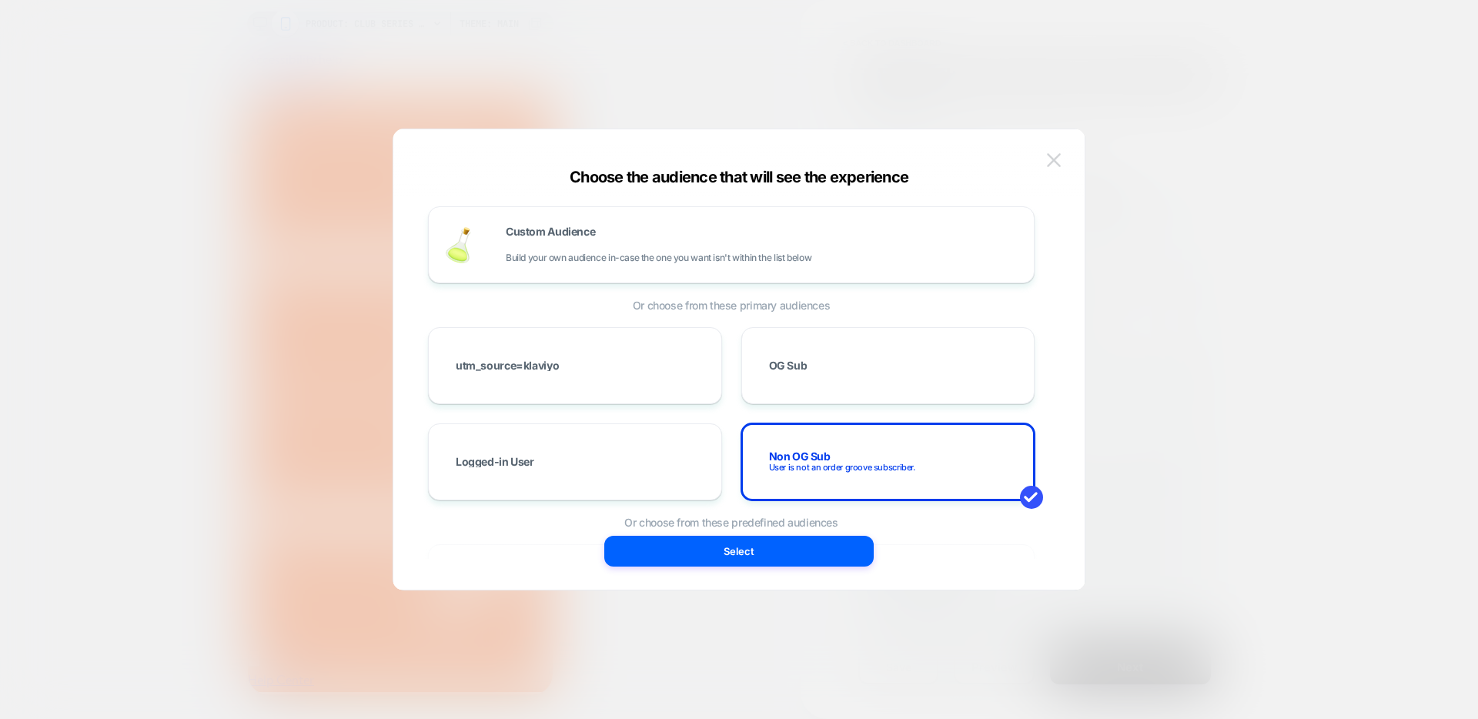
click at [1051, 161] on img at bounding box center [1054, 159] width 14 height 13
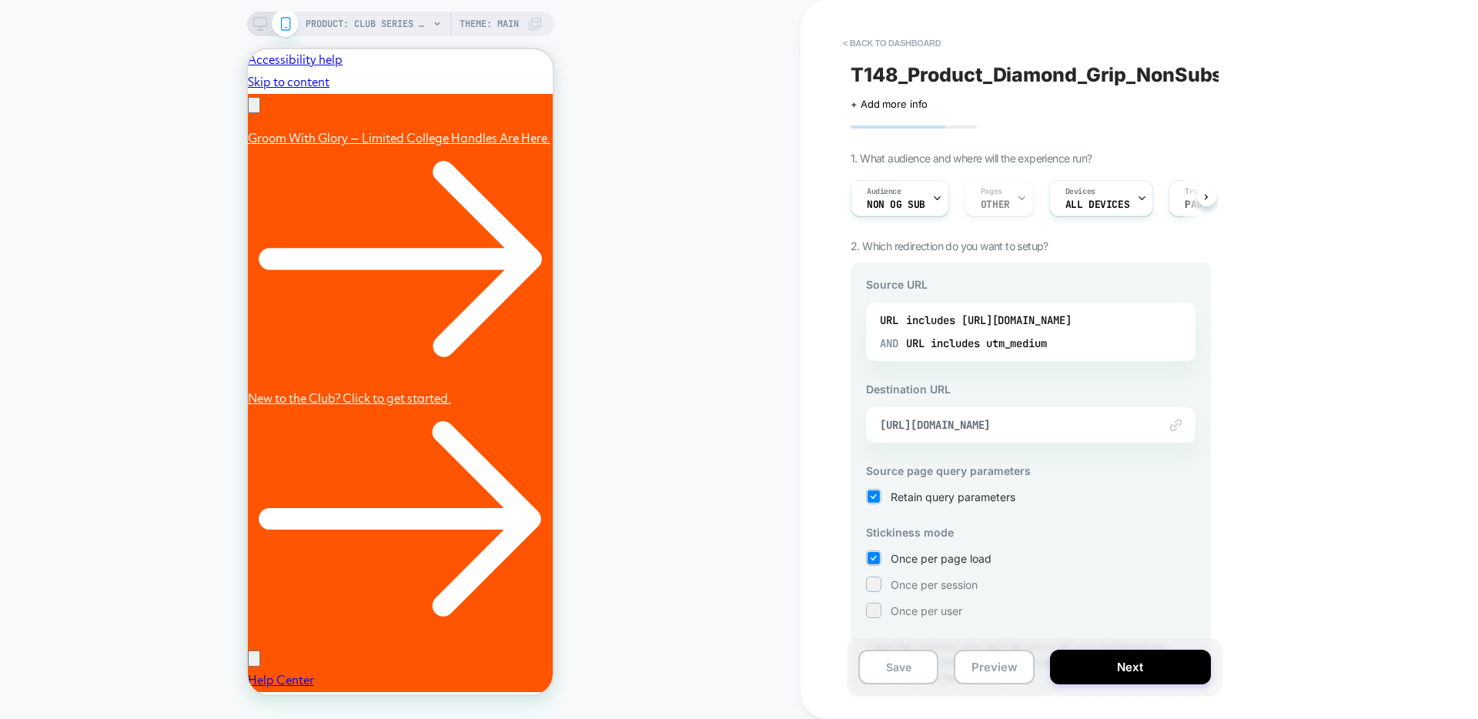
click at [1019, 196] on div "Audience Non OG Sub Pages OTHER Devices ALL DEVICES Trigger Page Load" at bounding box center [1023, 198] width 360 height 52
click at [1017, 201] on div "Audience Non OG Sub Pages OTHER Devices ALL DEVICES Trigger Page Load" at bounding box center [1023, 198] width 360 height 52
click at [1102, 346] on div "AND URL includes utm_medium" at bounding box center [1031, 343] width 302 height 23
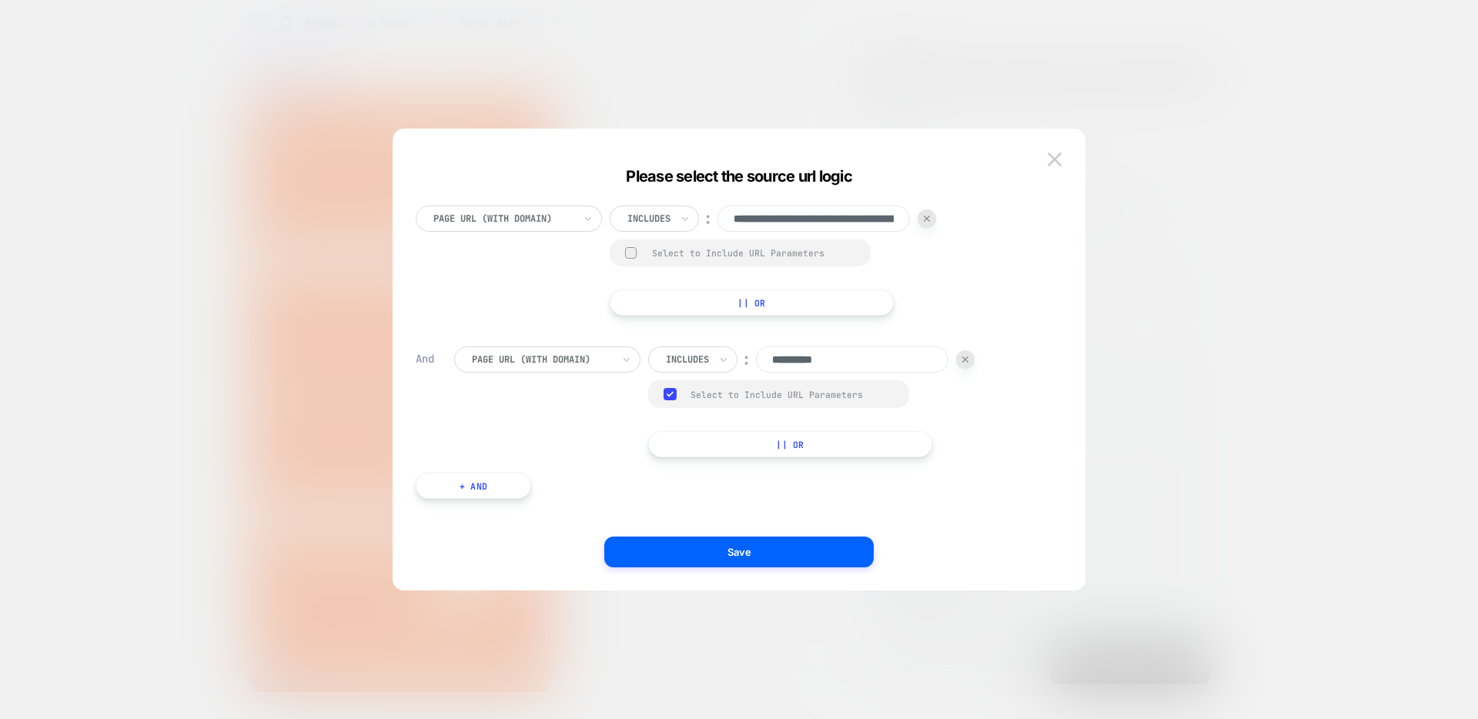
click at [965, 363] on div at bounding box center [965, 359] width 18 height 18
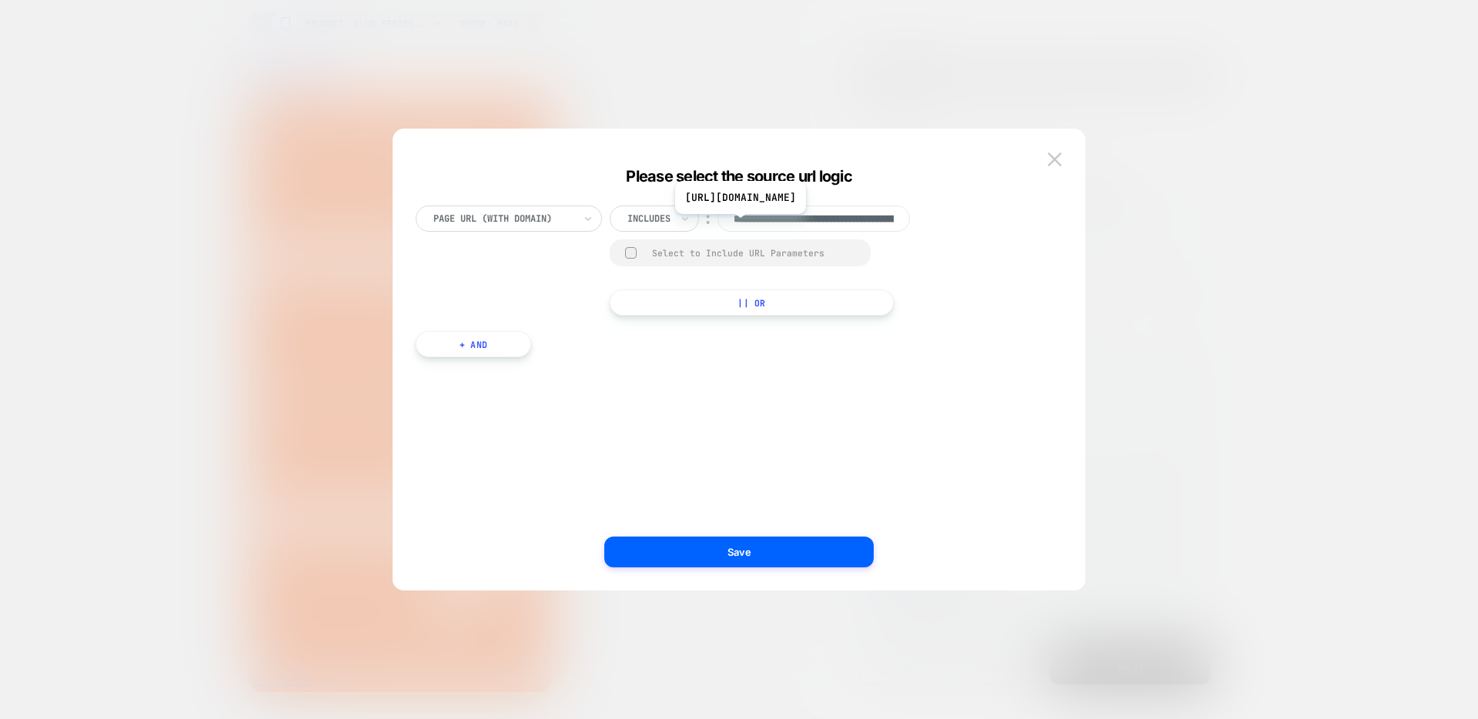
scroll to position [0, 0]
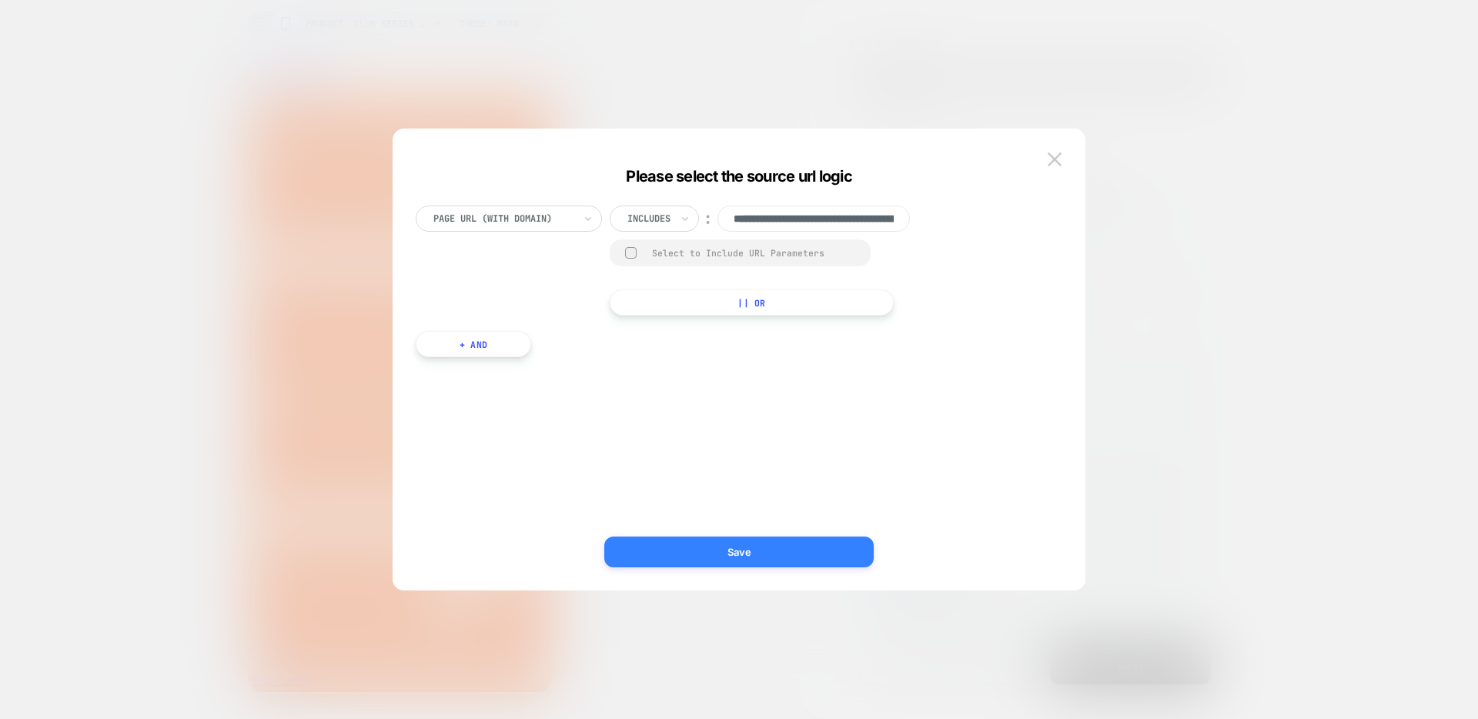
click at [773, 560] on button "Save" at bounding box center [738, 552] width 269 height 31
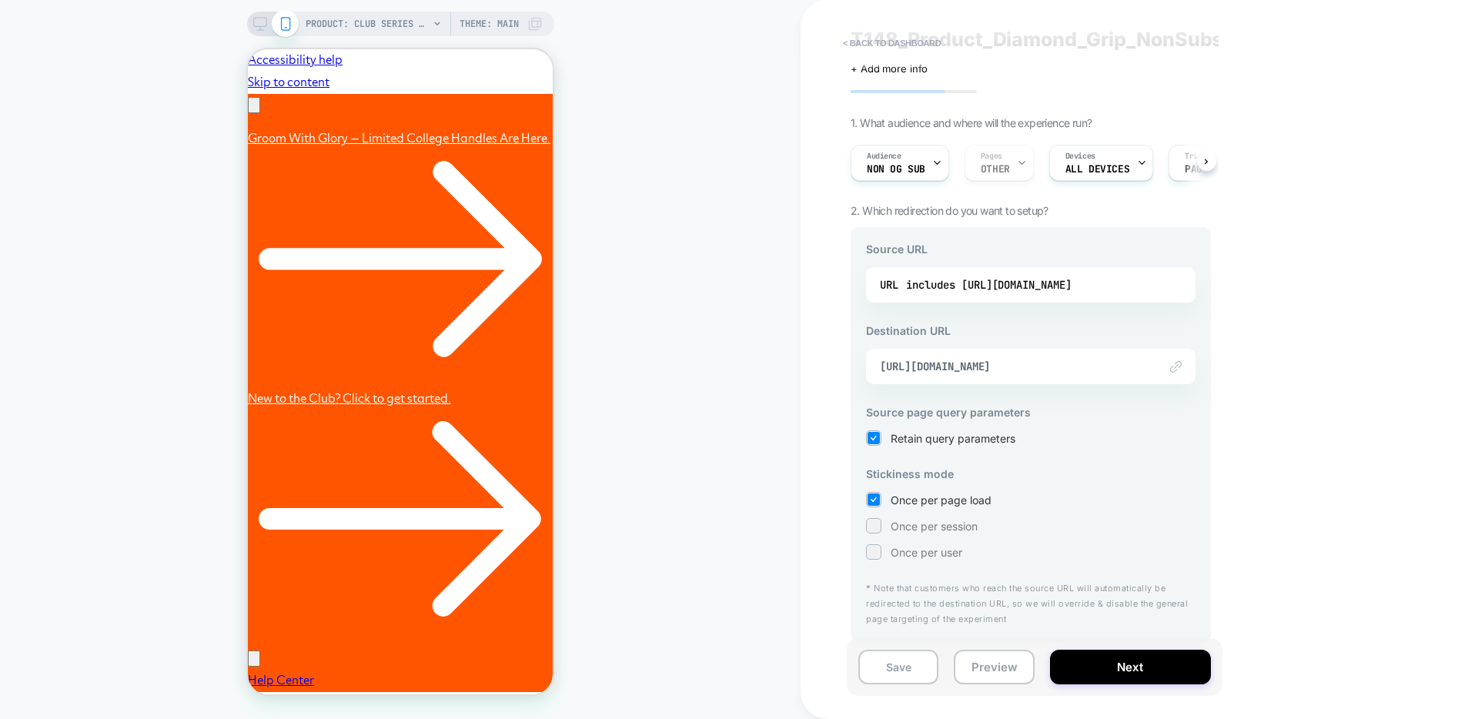
click at [877, 528] on div at bounding box center [874, 526] width 12 height 12
click at [1126, 663] on button "Next" at bounding box center [1130, 667] width 161 height 35
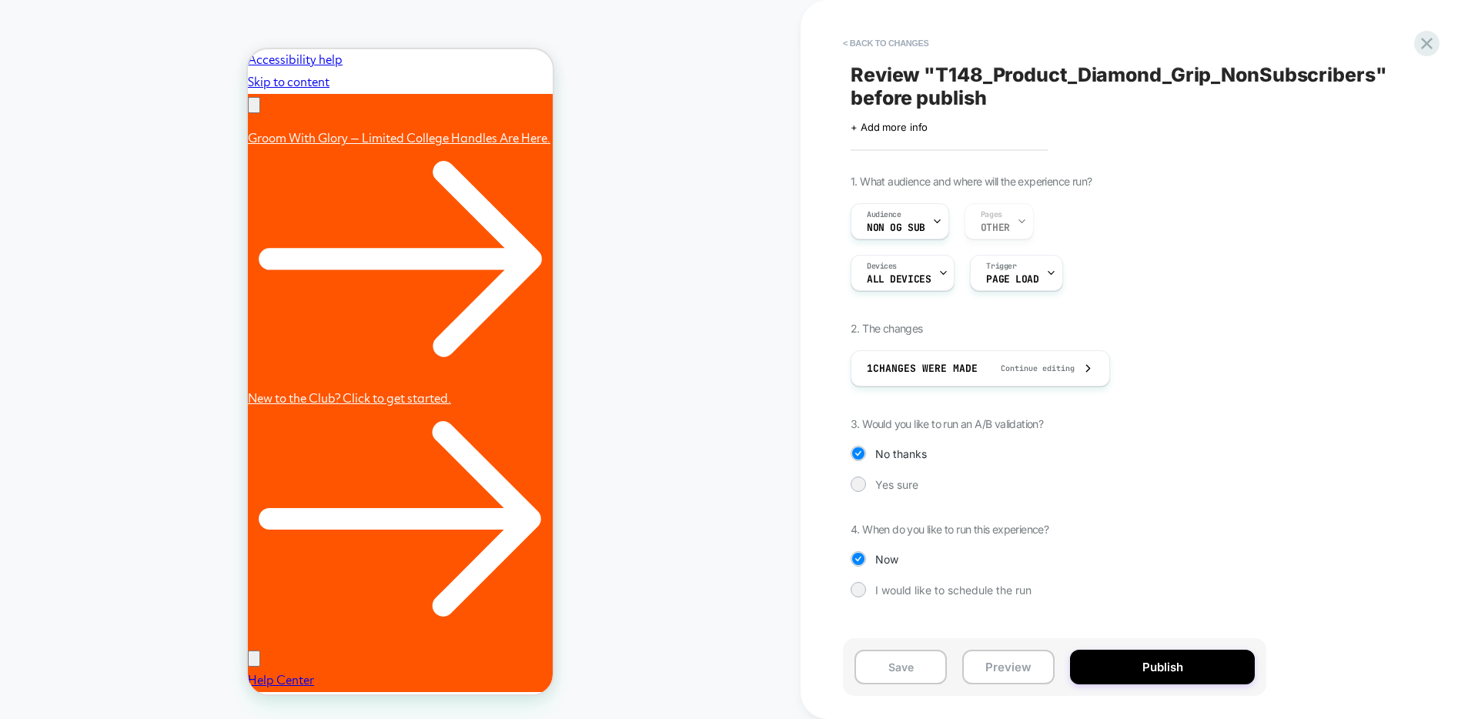
scroll to position [0, 239]
click at [861, 487] on div at bounding box center [858, 484] width 12 height 12
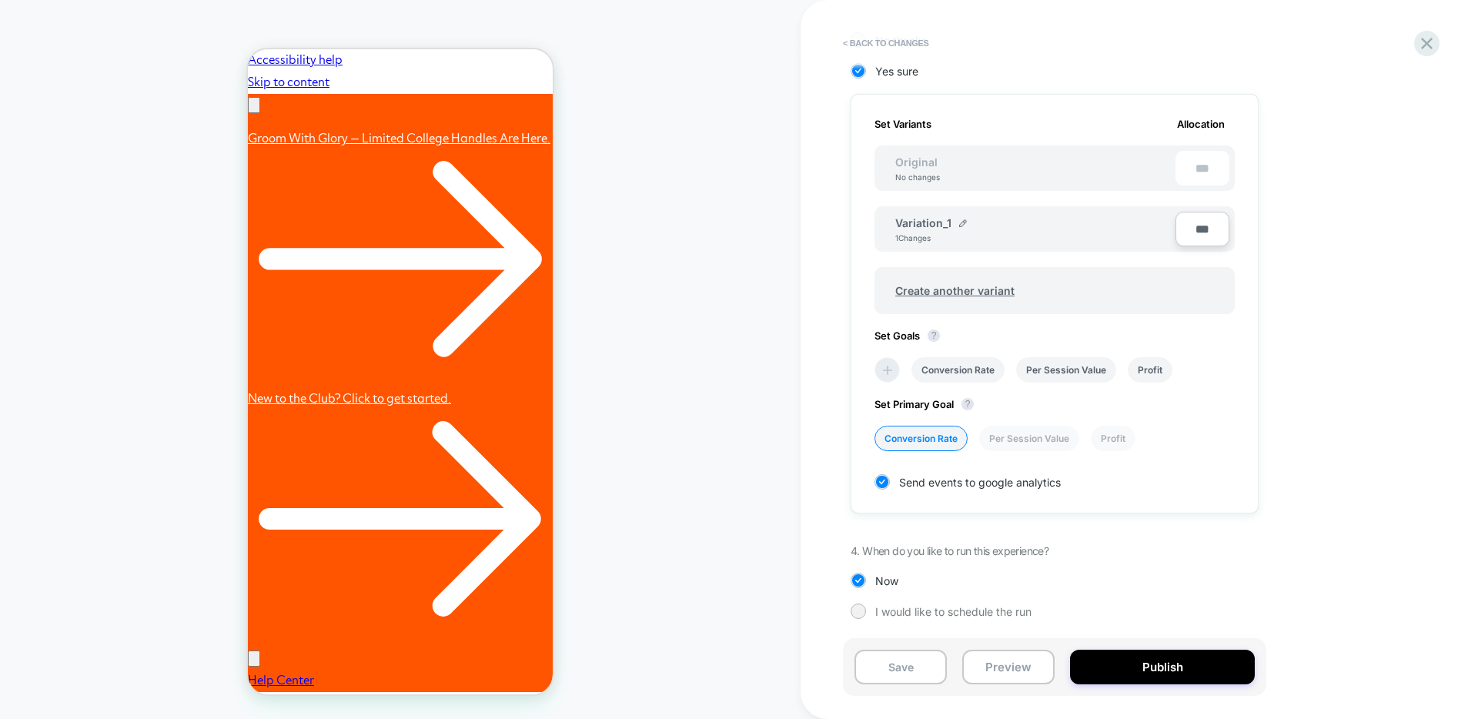
click at [881, 376] on icon at bounding box center [887, 370] width 15 height 15
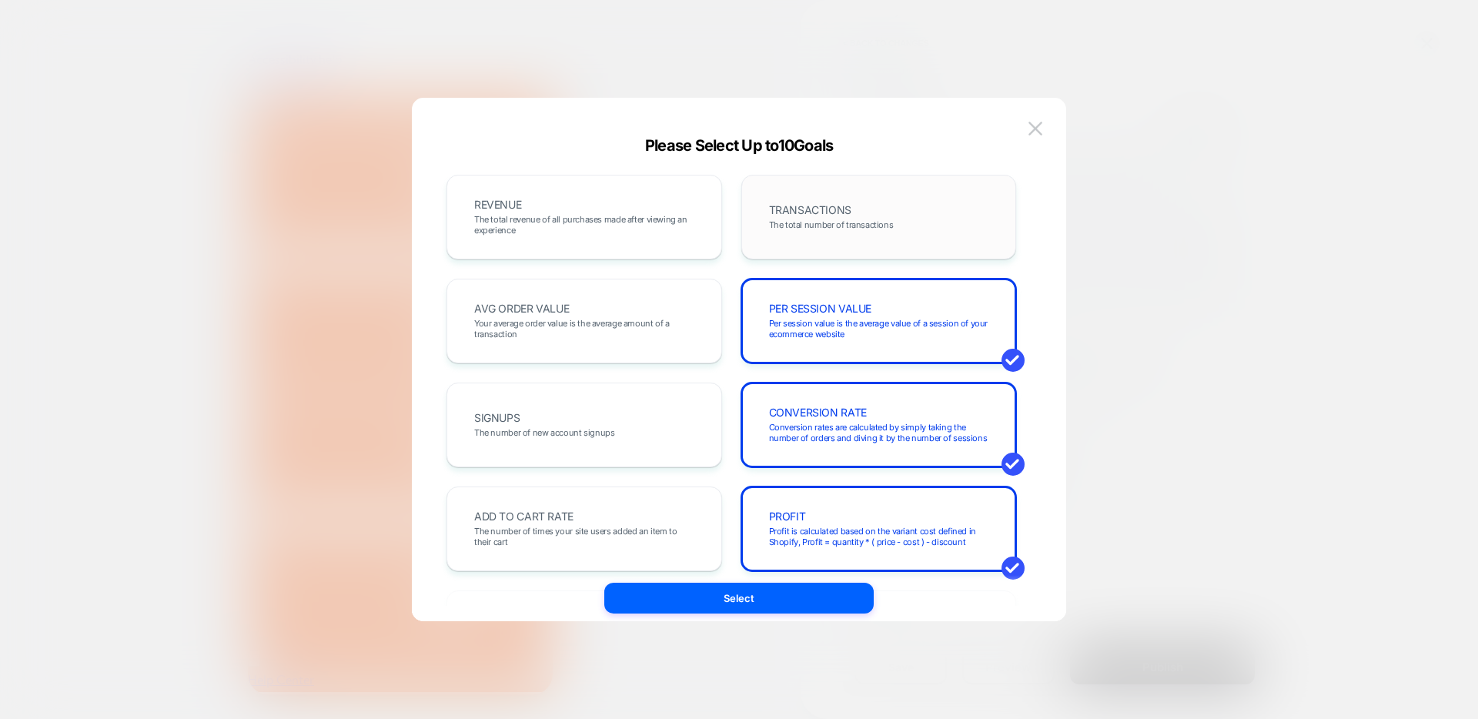
click at [853, 203] on div "TRANSACTIONS The total number of transactions" at bounding box center [879, 217] width 243 height 52
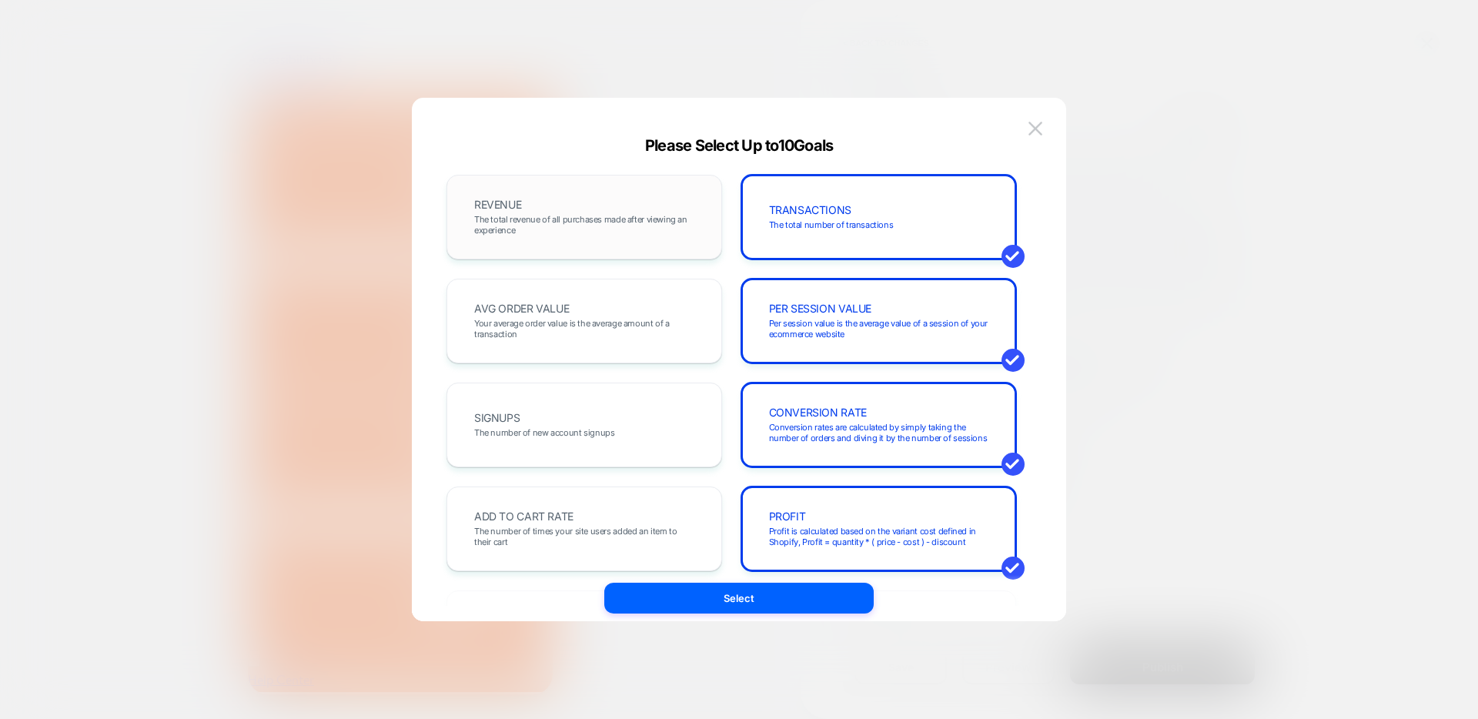
click at [656, 225] on span "The total revenue of all purchases made after viewing an experience" at bounding box center [584, 225] width 220 height 22
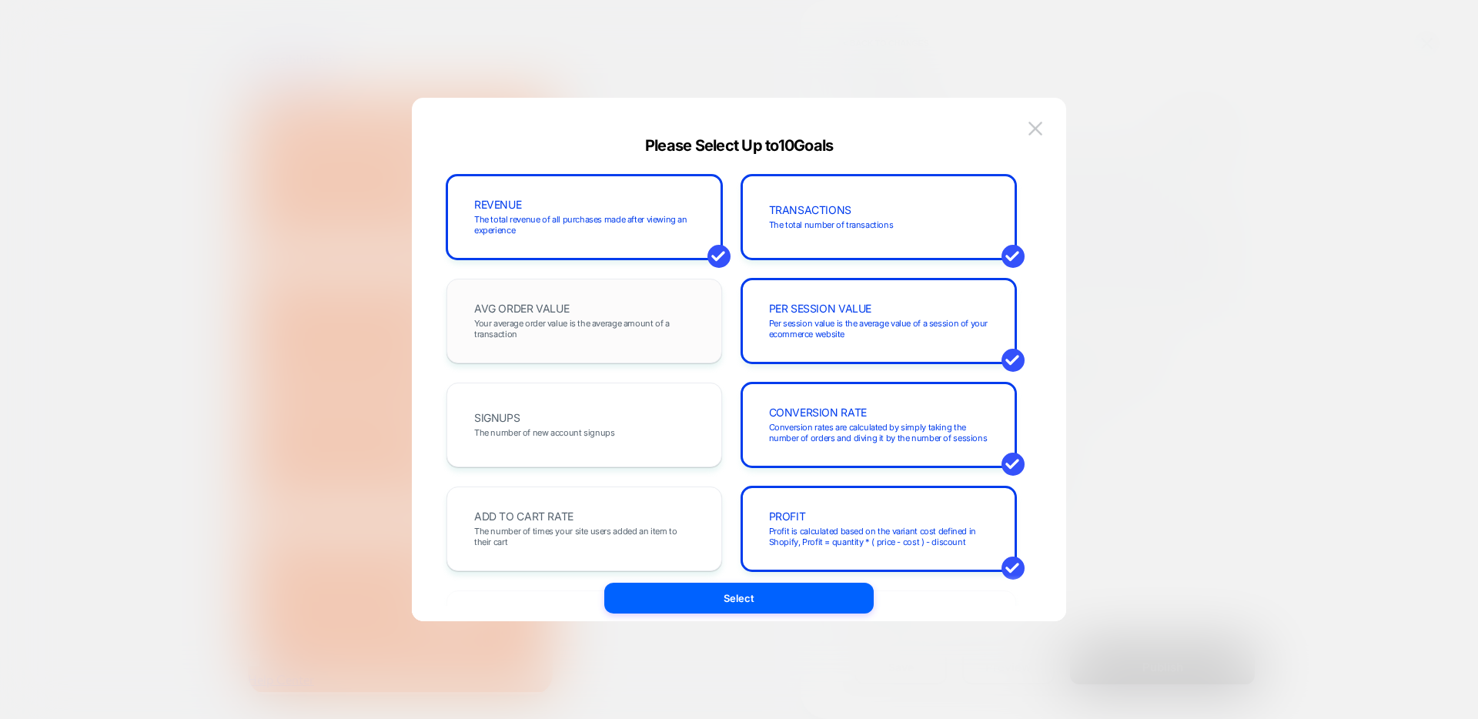
scroll to position [10, 0]
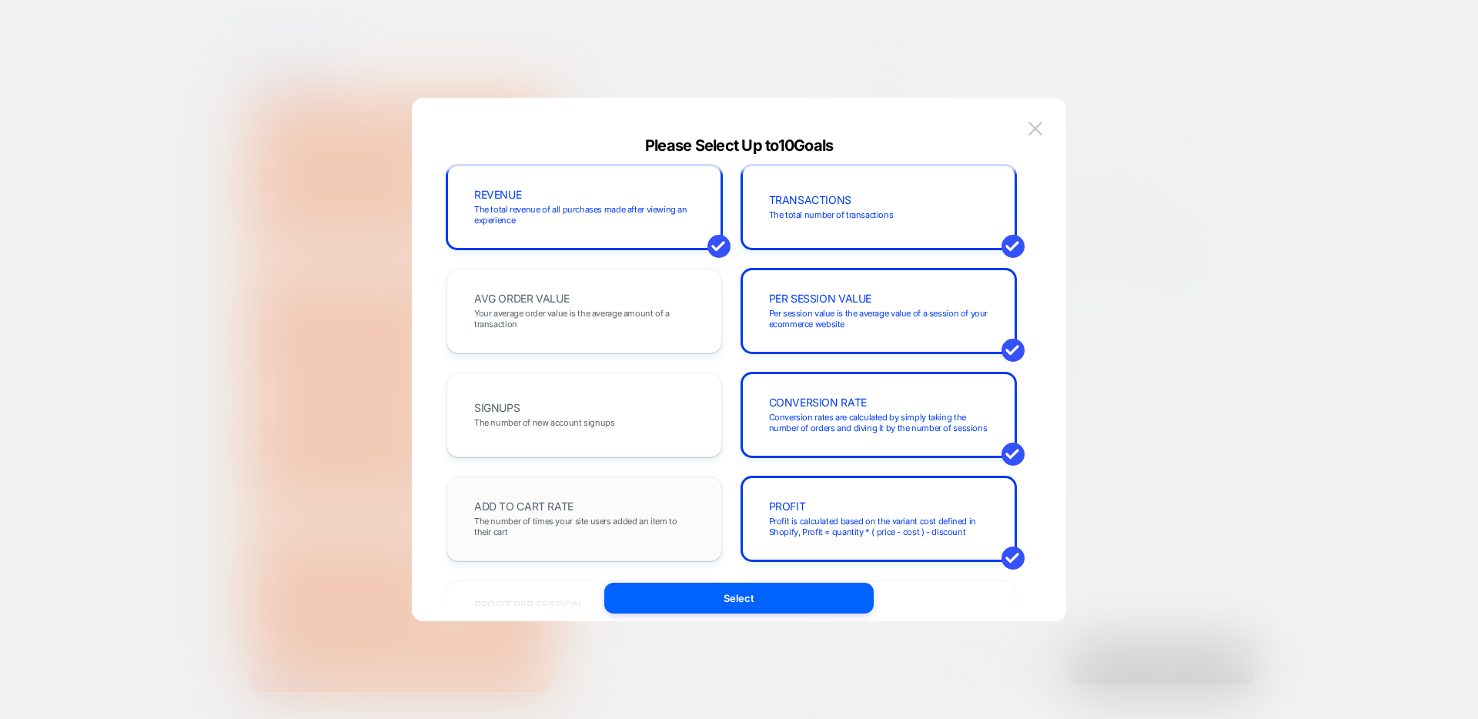
click at [630, 517] on span "The number of times your site users added an item to their cart" at bounding box center [584, 527] width 220 height 22
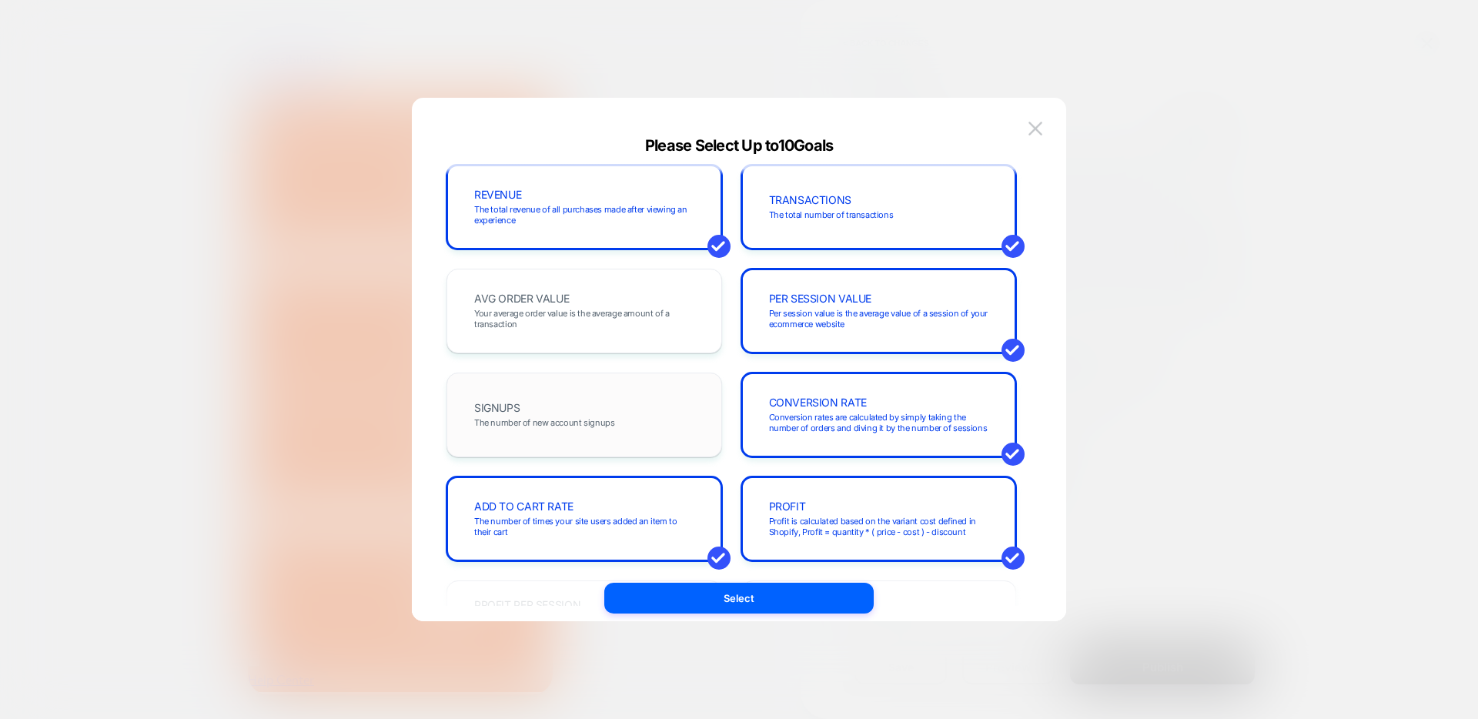
scroll to position [20, 0]
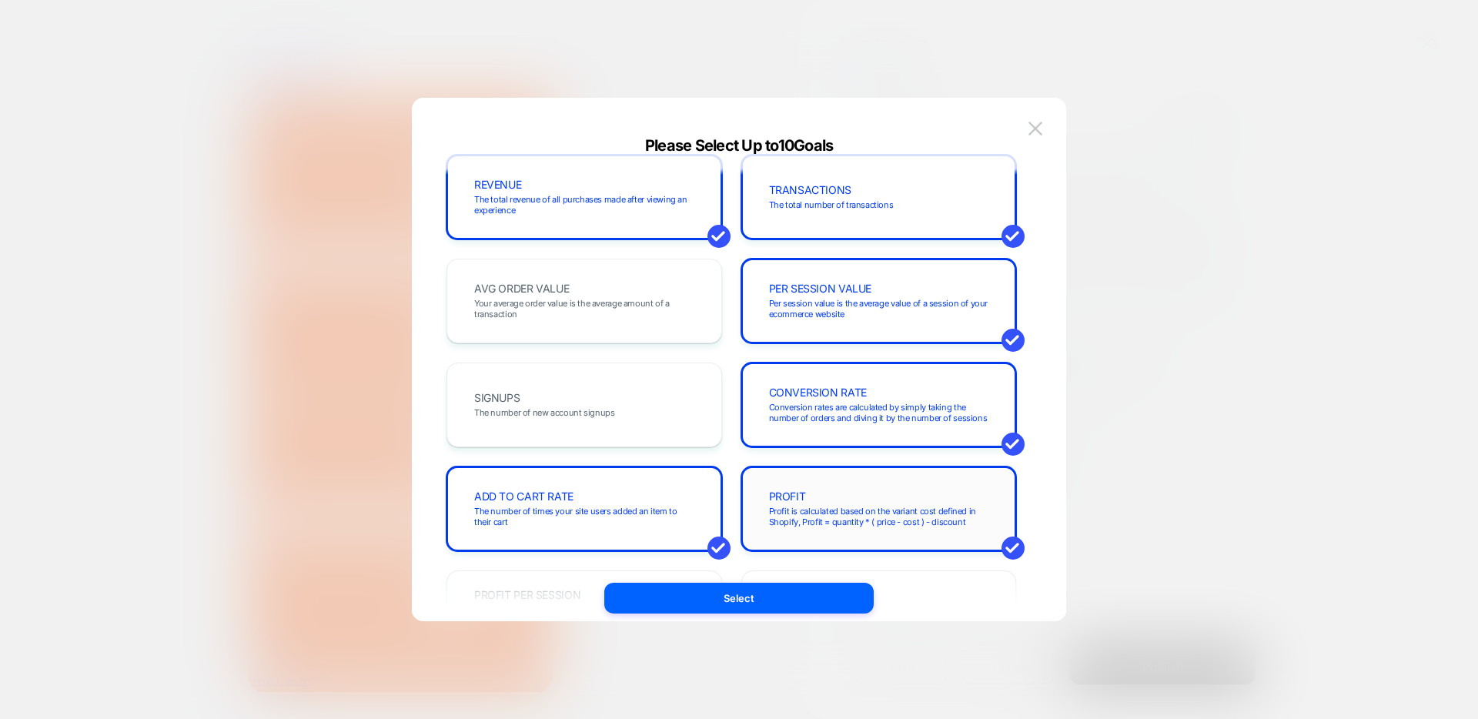
click at [858, 504] on div "PROFIT Profit is calculated based on the variant cost defined in Shopify, Profi…" at bounding box center [879, 509] width 243 height 52
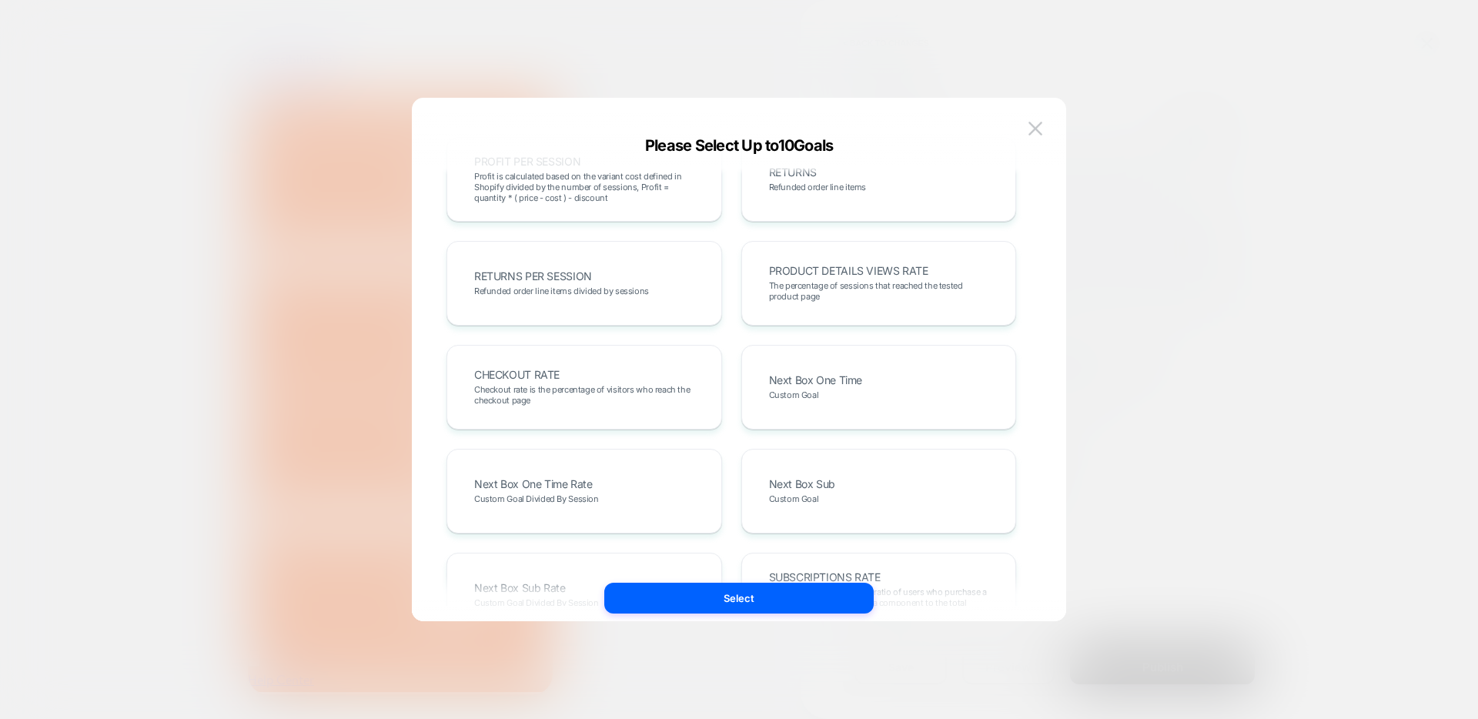
scroll to position [463, 0]
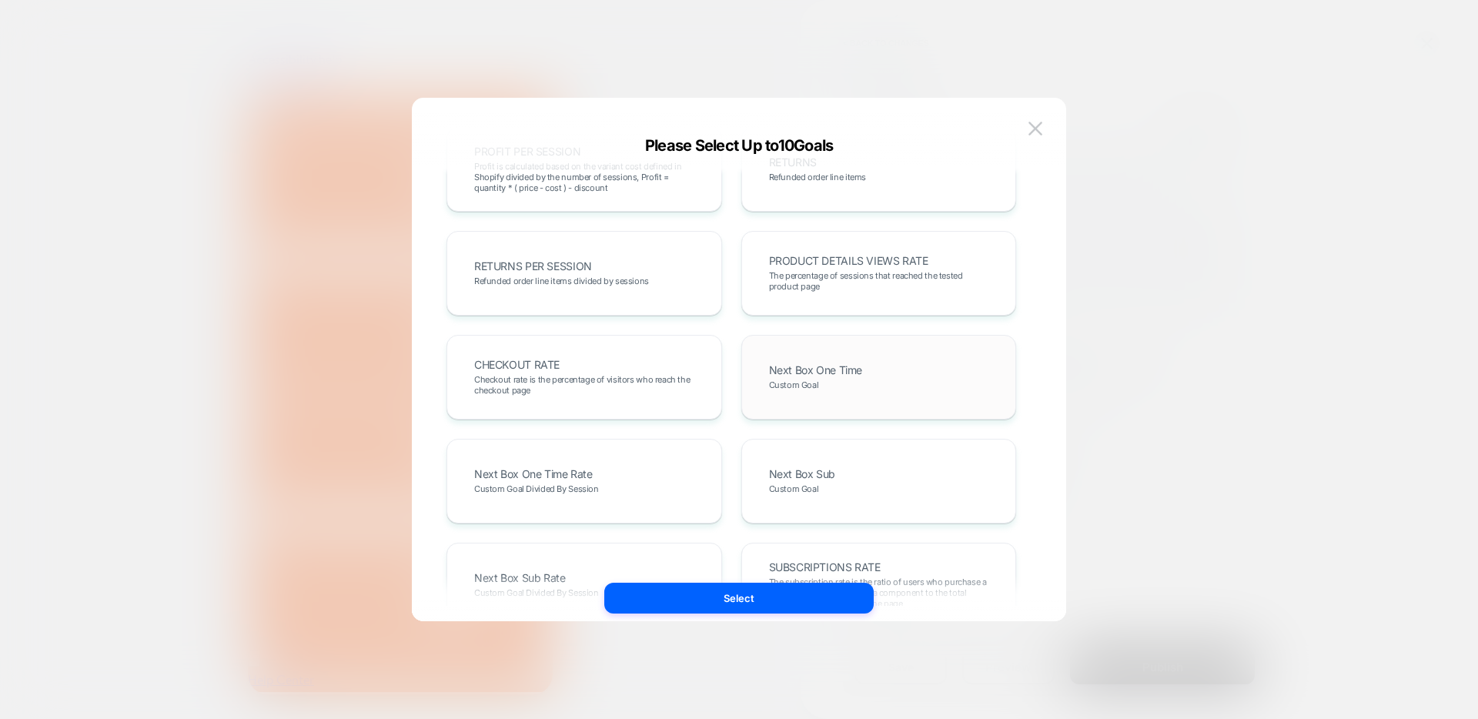
click at [910, 386] on div "Next Box One Time Custom Goal" at bounding box center [879, 377] width 243 height 52
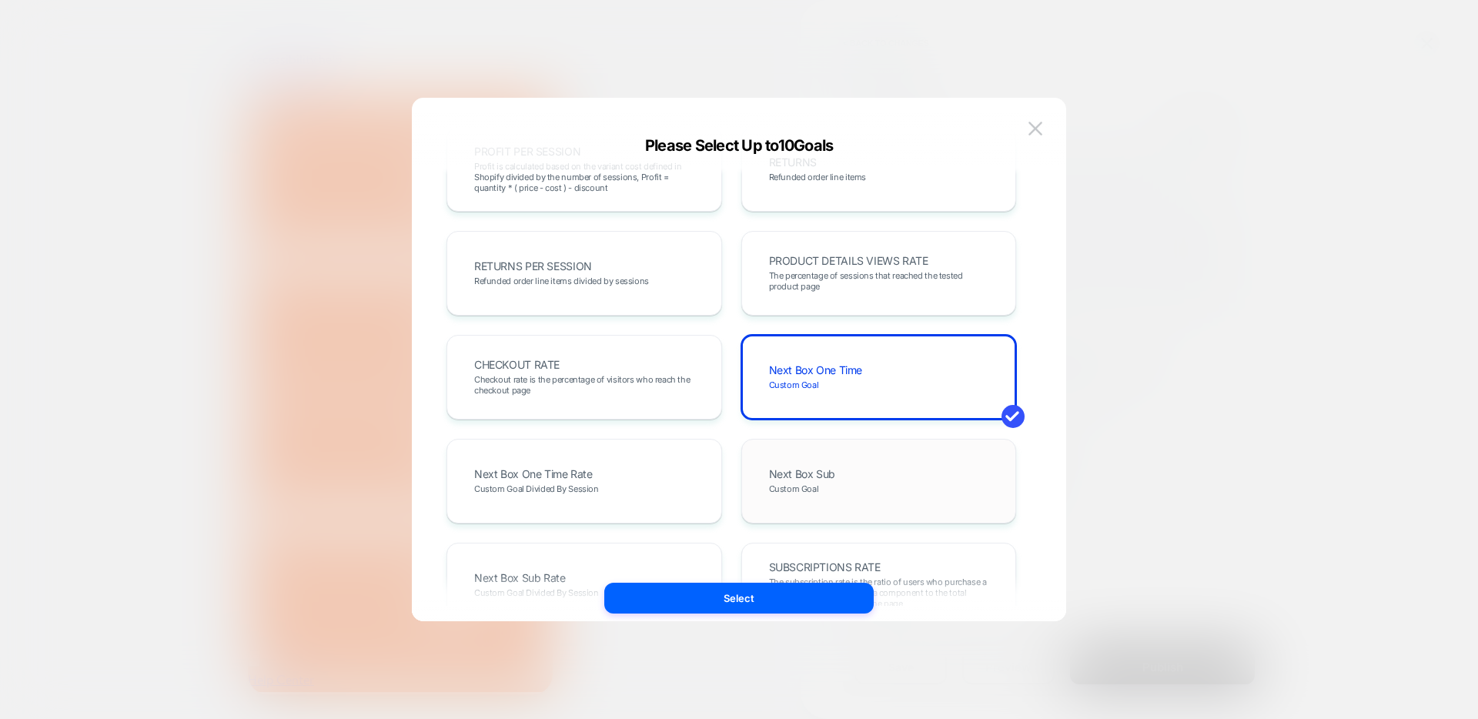
click at [891, 452] on div "Next Box Sub Custom Goal" at bounding box center [879, 481] width 276 height 85
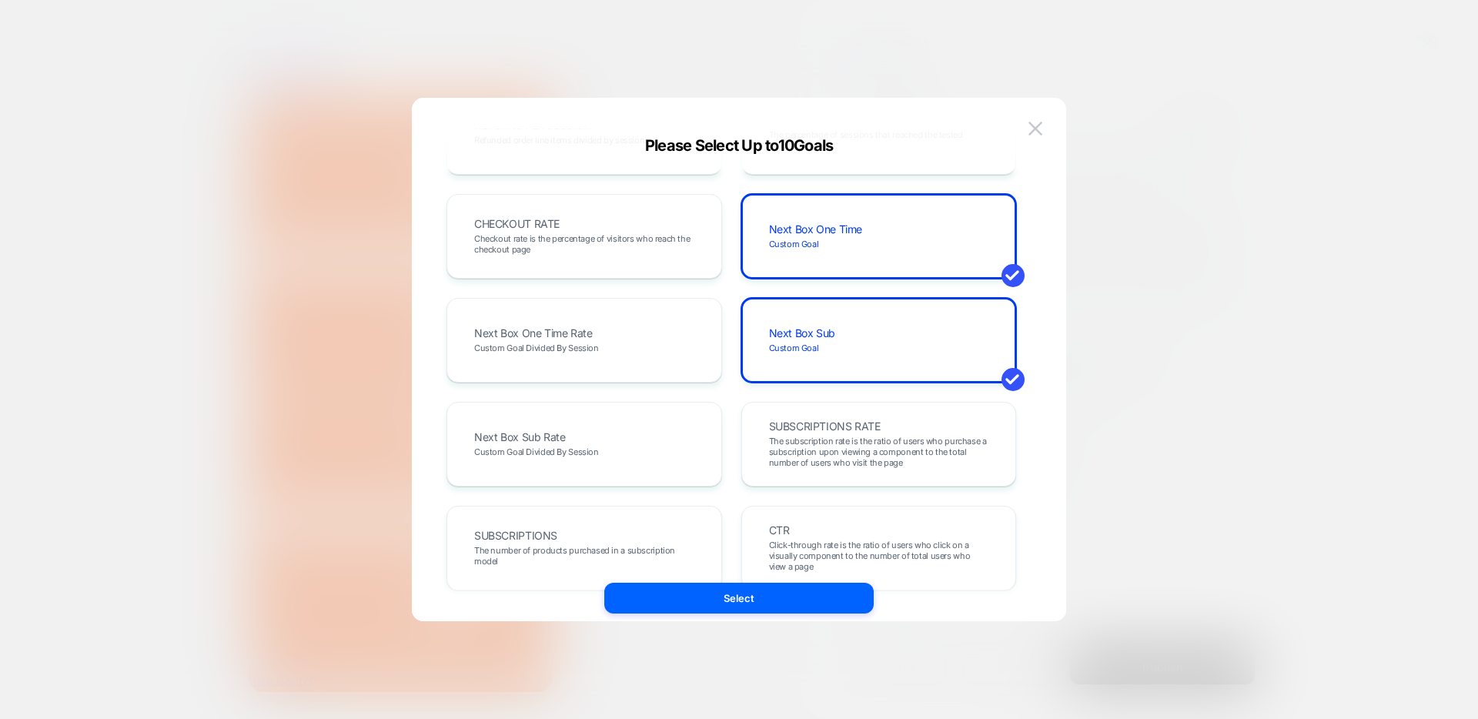
scroll to position [614, 0]
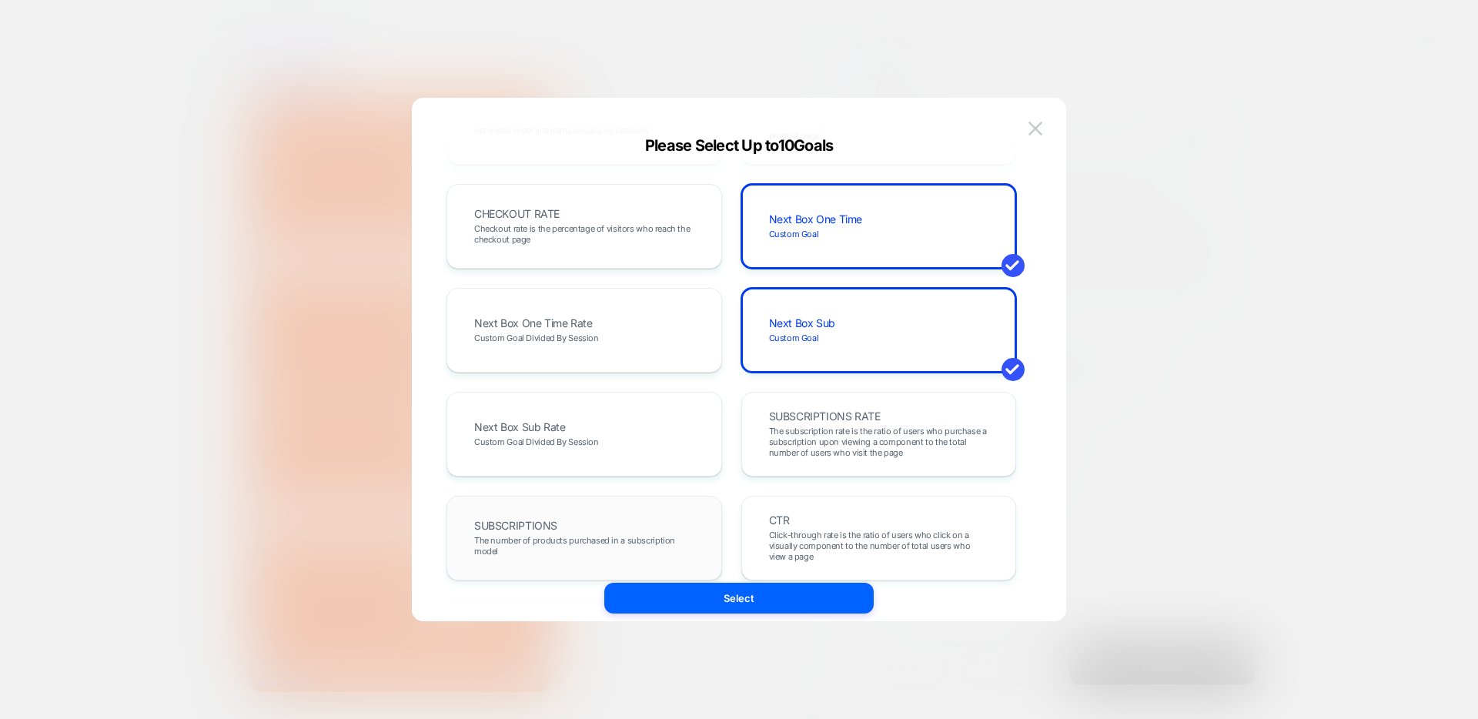
click at [671, 517] on div "SUBSCRIPTIONS The number of products purchased in a subscription model" at bounding box center [584, 538] width 243 height 52
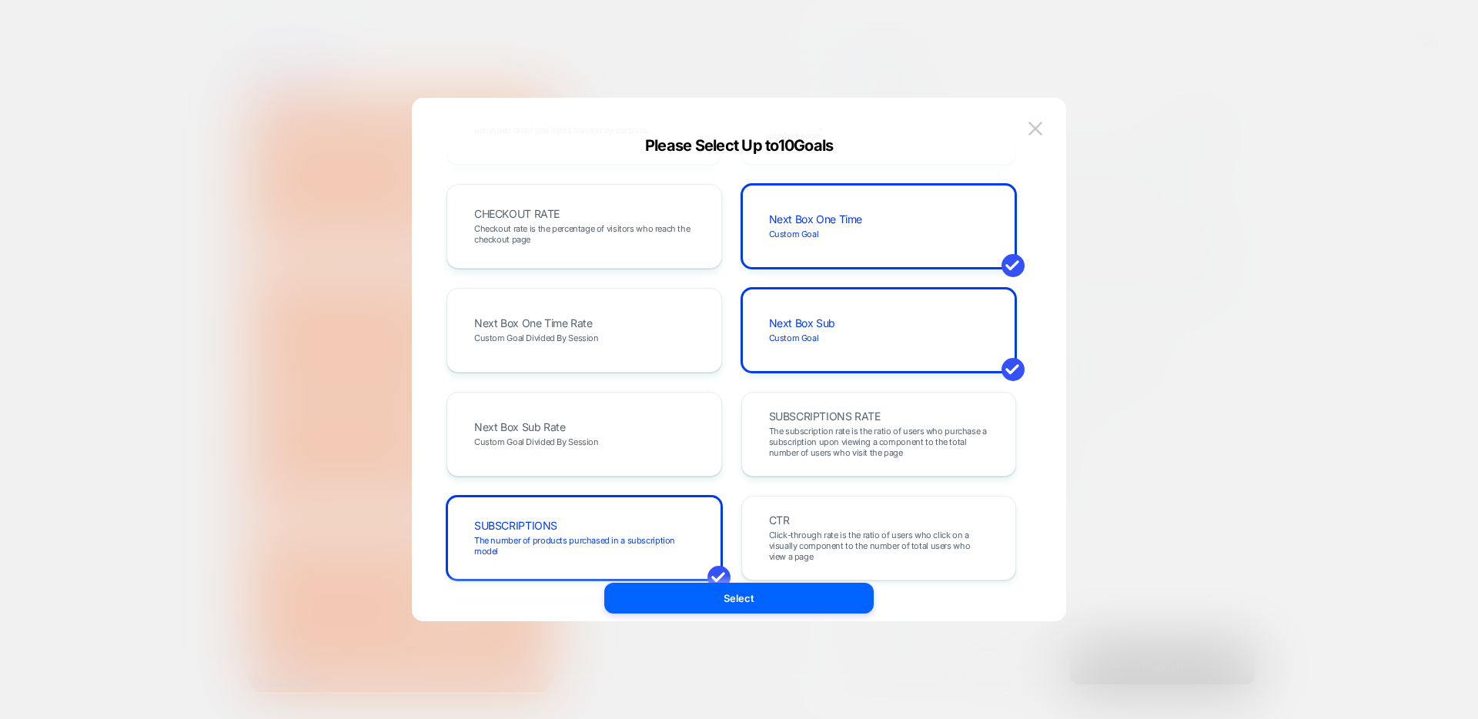
scroll to position [0, 239]
click at [647, 239] on span "Checkout rate is the percentage of visitors who reach the checkout page" at bounding box center [584, 234] width 220 height 22
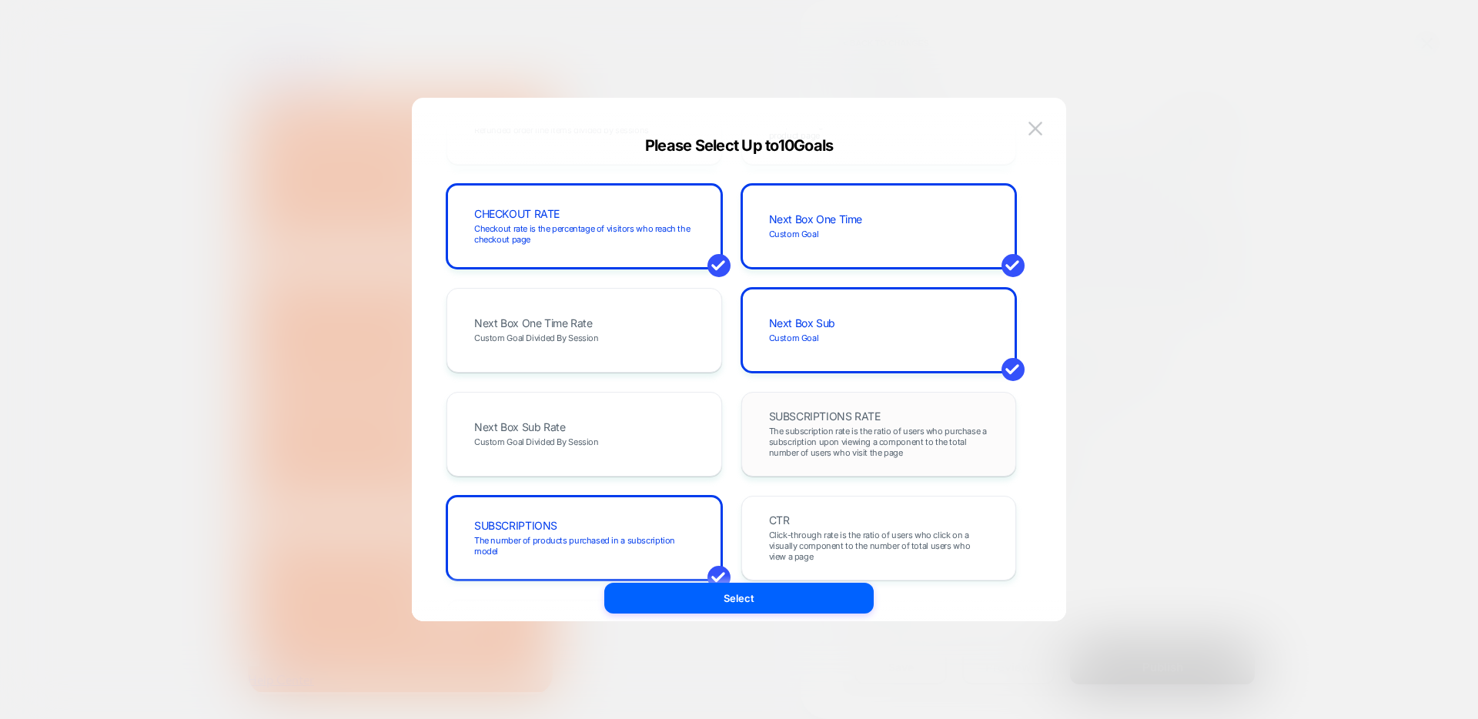
click at [817, 423] on div "SUBSCRIPTIONS RATE The subscription rate is the ratio of users who purchase a s…" at bounding box center [879, 434] width 243 height 52
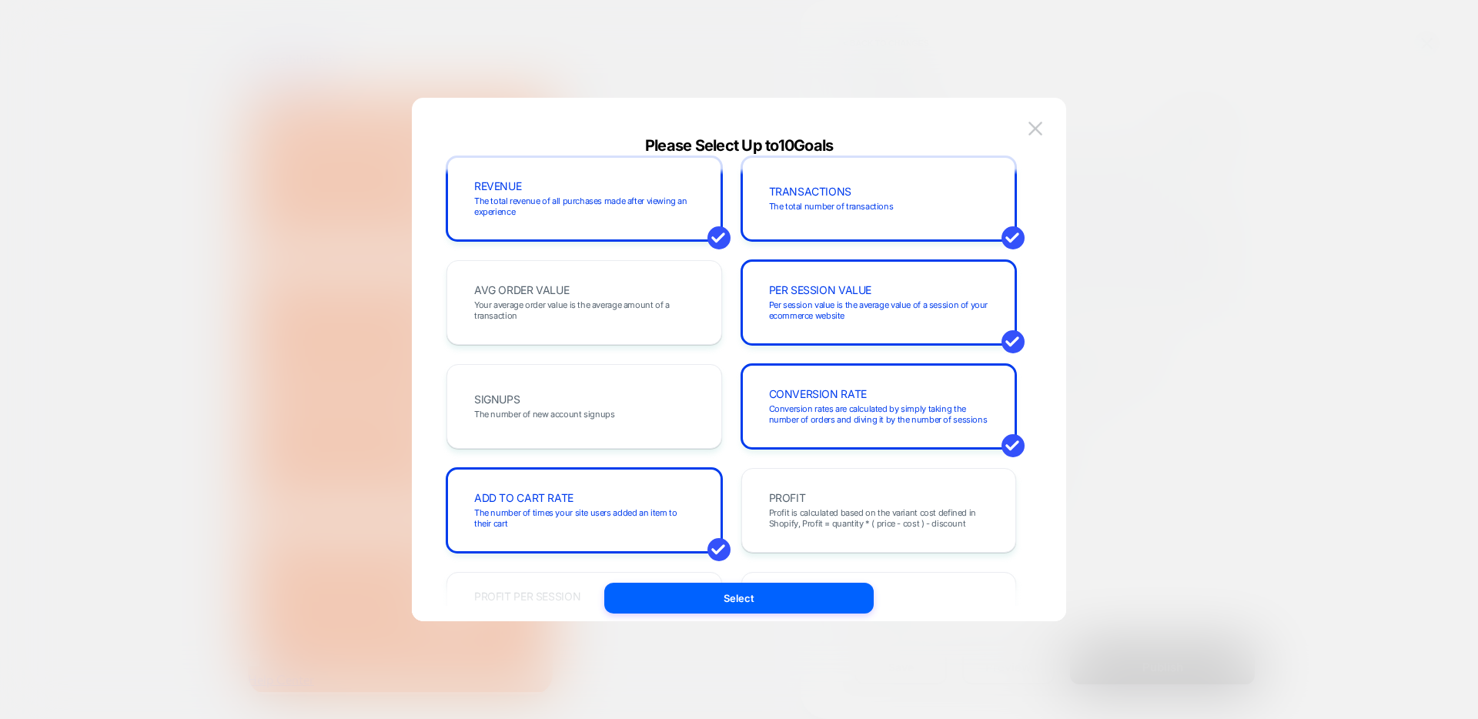
scroll to position [0, 0]
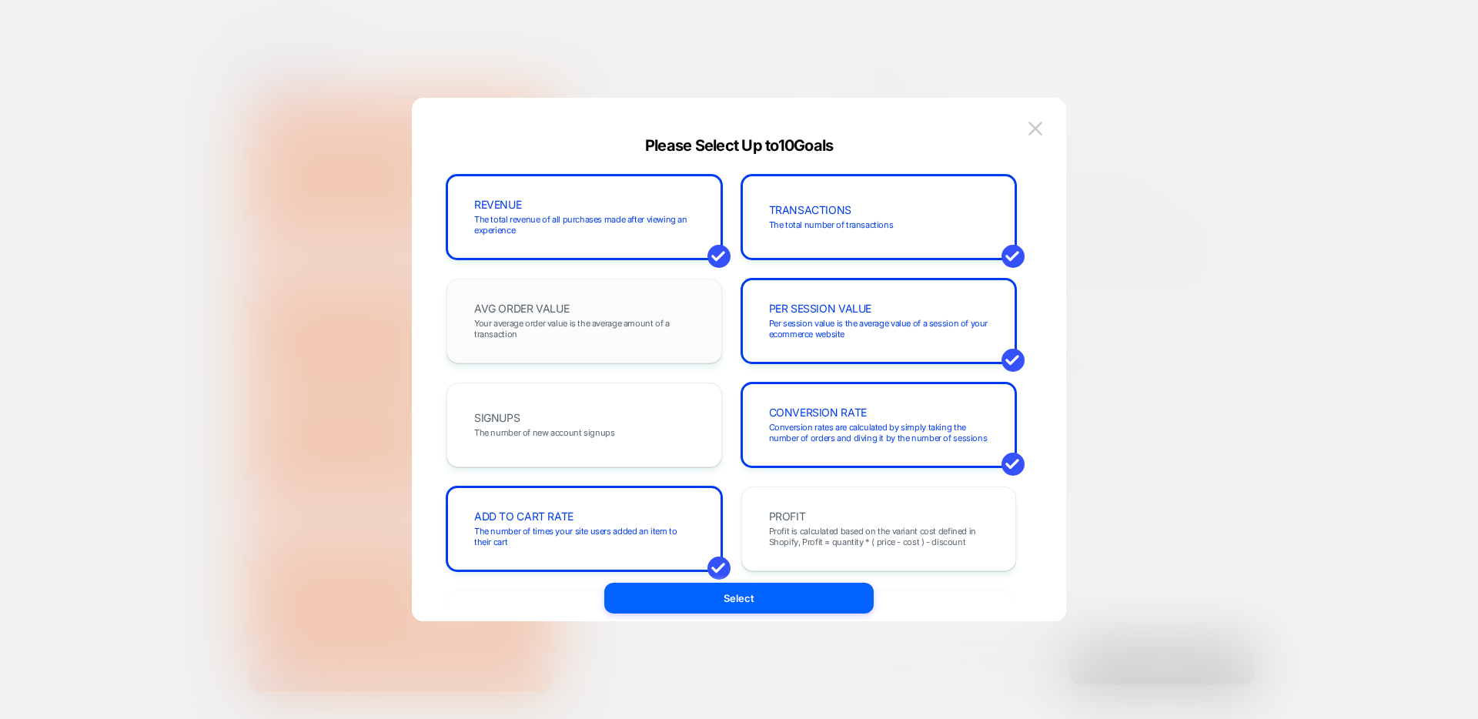
click at [688, 321] on span "Your average order value is the average amount of a transaction" at bounding box center [584, 329] width 220 height 22
click at [758, 607] on button "Select" at bounding box center [738, 598] width 269 height 31
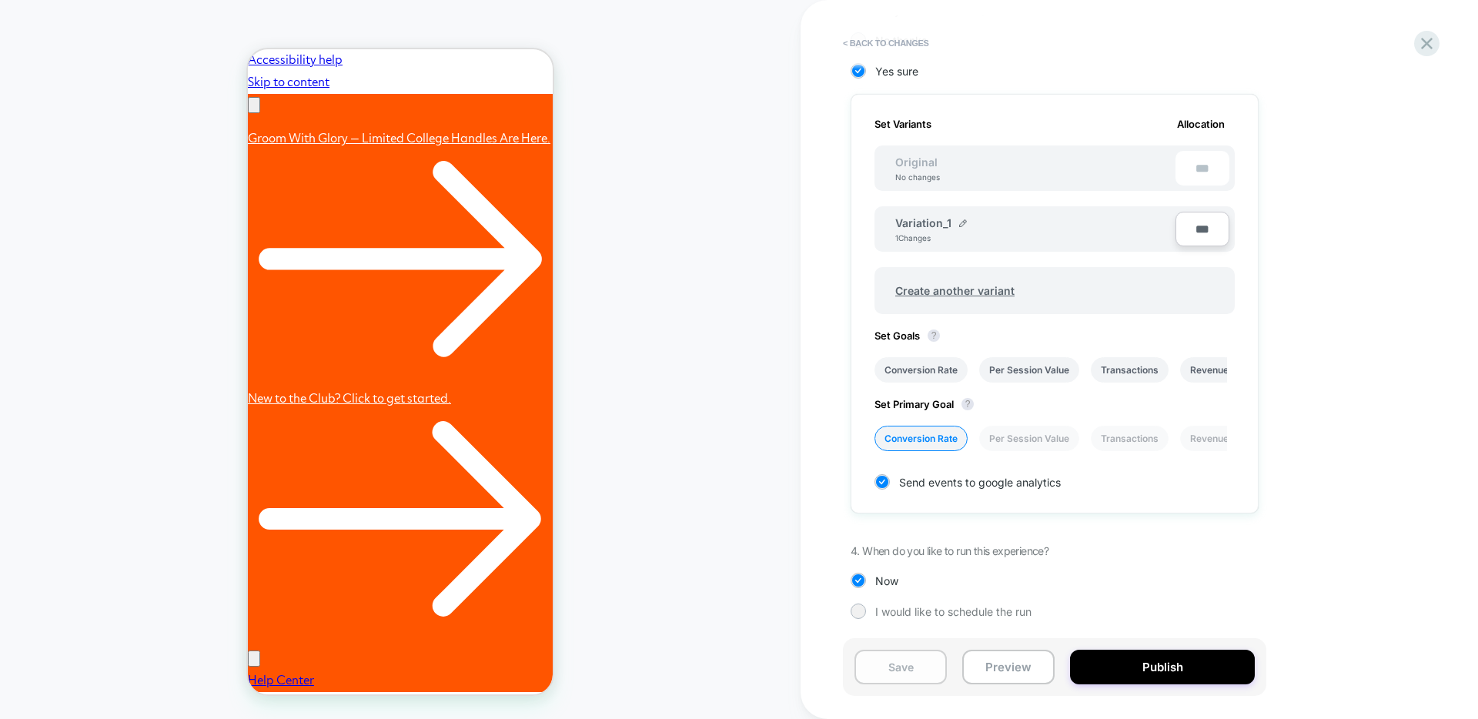
click at [888, 665] on button "Save" at bounding box center [901, 667] width 92 height 35
click at [1019, 678] on button "Preview" at bounding box center [1008, 667] width 92 height 35
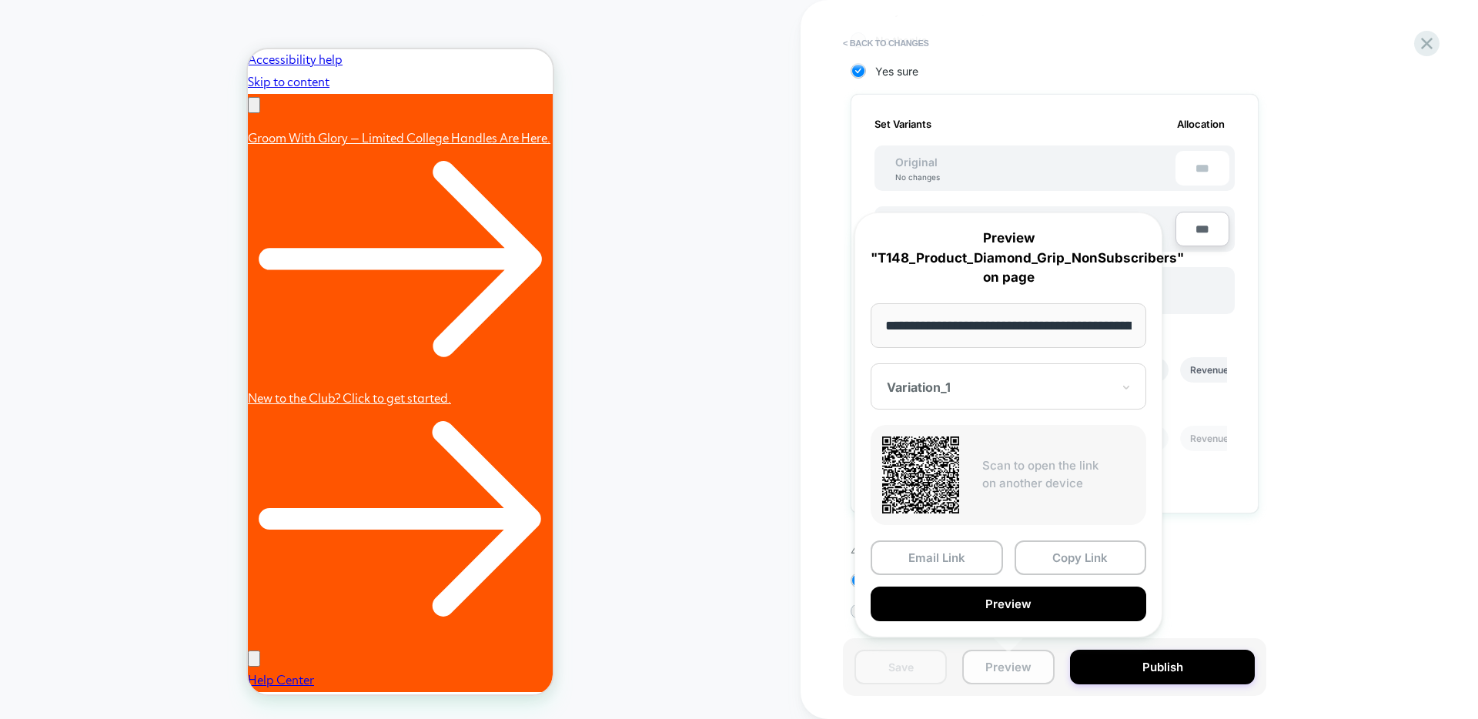
scroll to position [0, 206]
click at [1067, 562] on button "Copy Link" at bounding box center [1081, 558] width 132 height 35
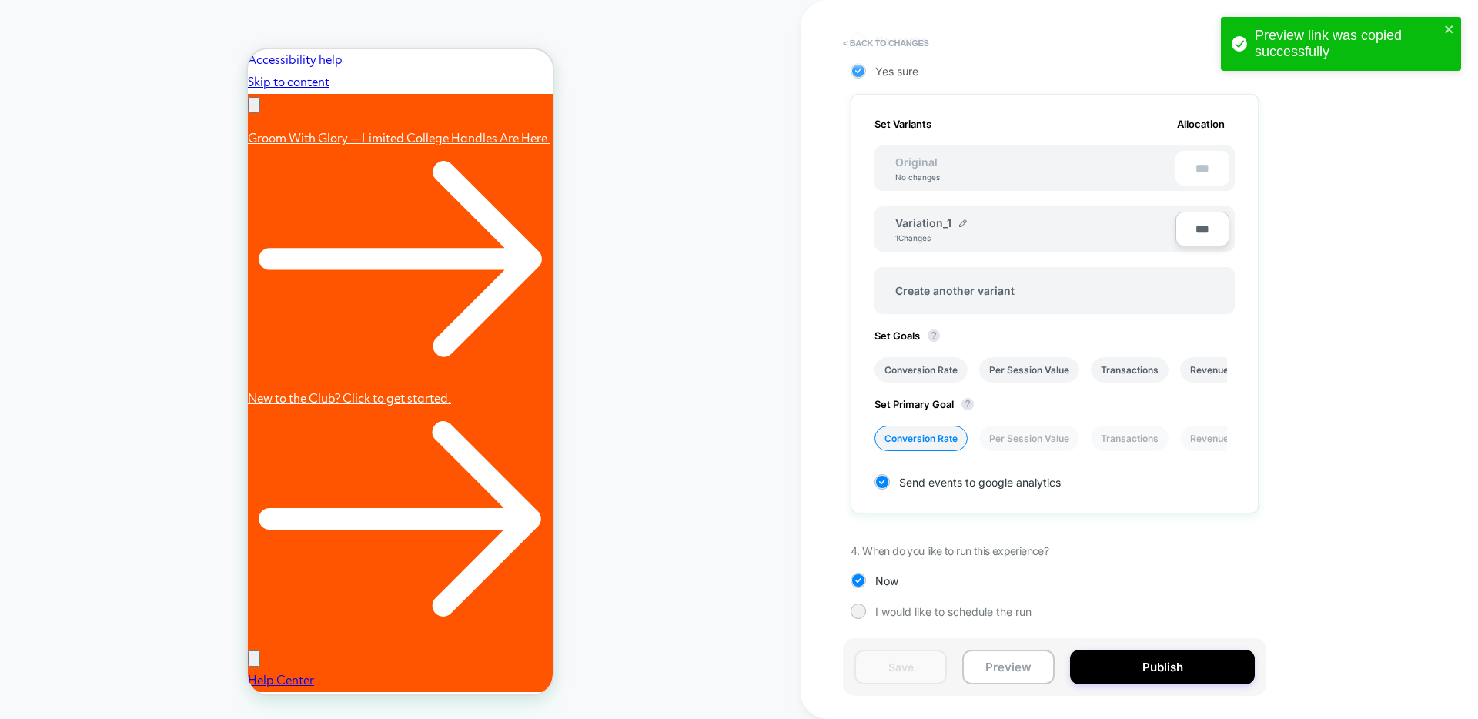
scroll to position [0, 239]
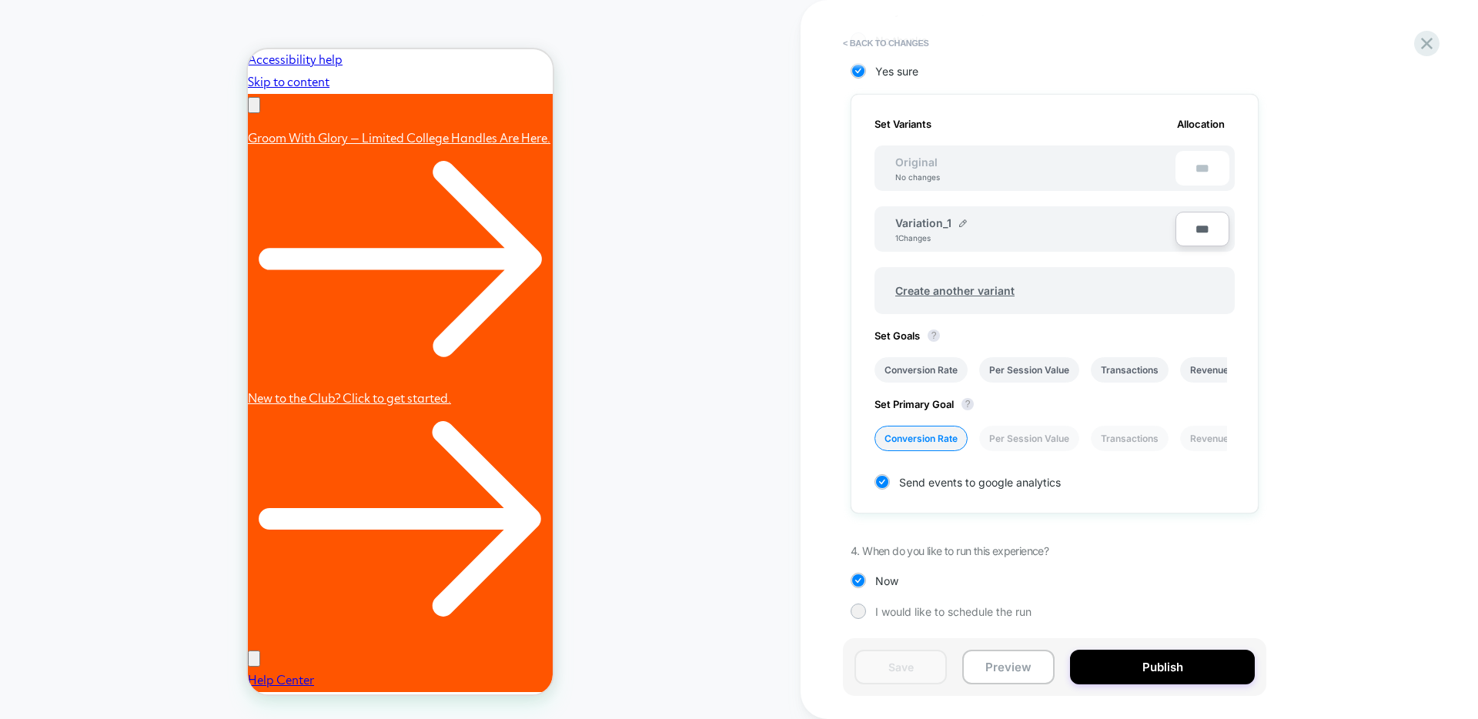
click at [1432, 42] on icon at bounding box center [1427, 43] width 21 height 21
